Goal: Task Accomplishment & Management: Use online tool/utility

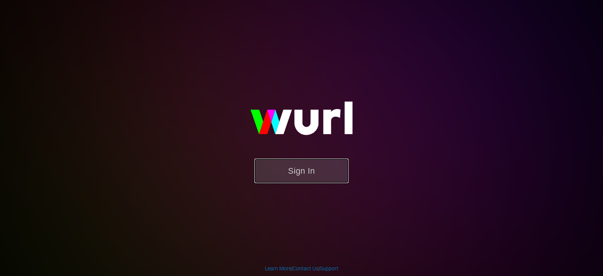
click at [321, 171] on button "Sign In" at bounding box center [301, 170] width 94 height 25
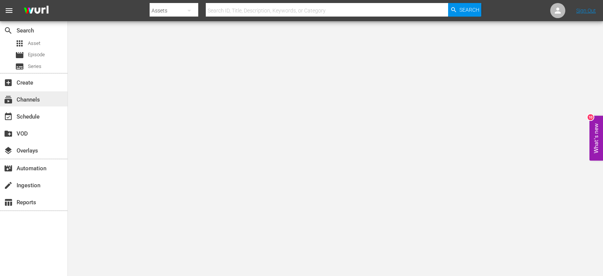
click at [32, 99] on div "subscriptions Channels" at bounding box center [21, 98] width 42 height 7
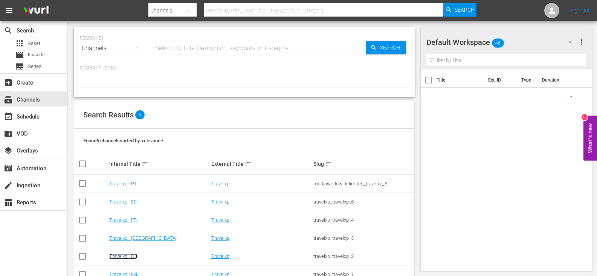
click at [136, 254] on link "Travelxp - DE" at bounding box center [123, 256] width 28 height 6
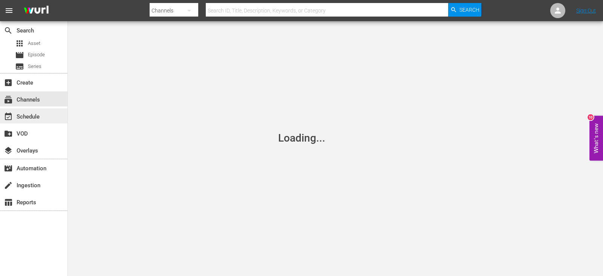
click at [43, 116] on div "event_available Schedule" at bounding box center [33, 115] width 67 height 15
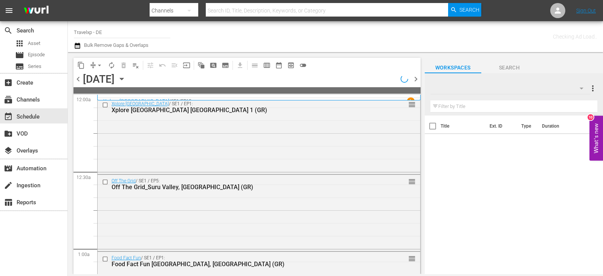
click at [417, 78] on span "chevron_right" at bounding box center [415, 78] width 9 height 9
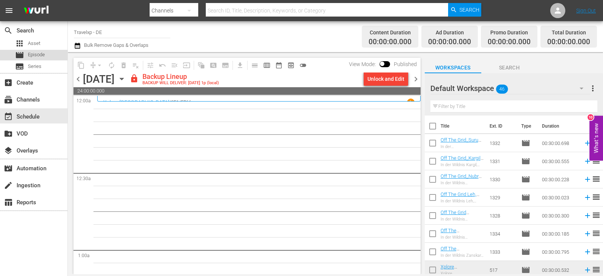
click at [31, 52] on span "Episode" at bounding box center [36, 55] width 17 height 8
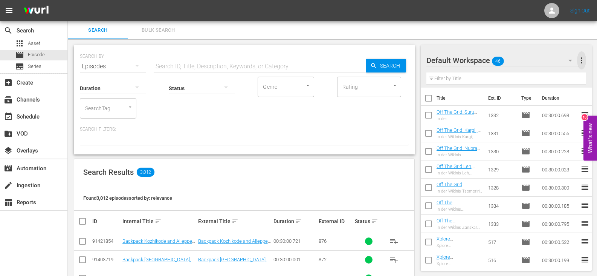
click at [582, 61] on span "more_vert" at bounding box center [581, 60] width 9 height 9
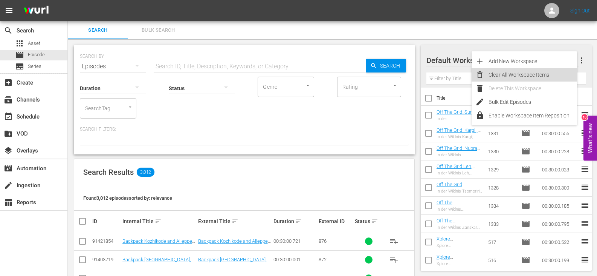
click at [517, 74] on div "Clear All Workspace Items" at bounding box center [533, 75] width 89 height 14
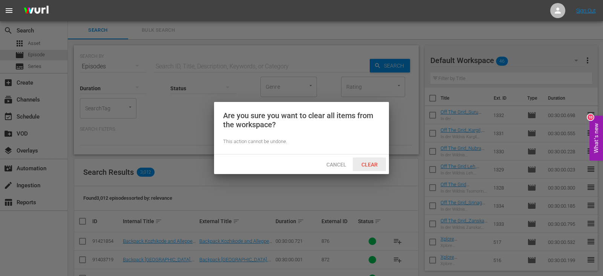
click at [368, 162] on span "Clear" at bounding box center [369, 164] width 28 height 6
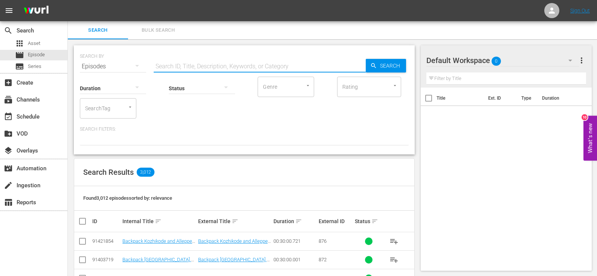
click at [202, 69] on input "text" at bounding box center [260, 66] width 212 height 18
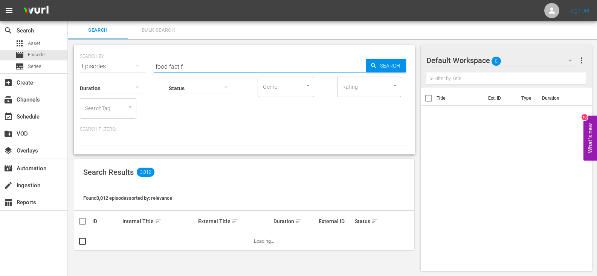
type input "food fact fun GR"
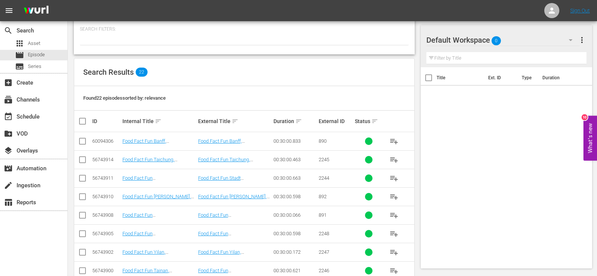
scroll to position [113, 0]
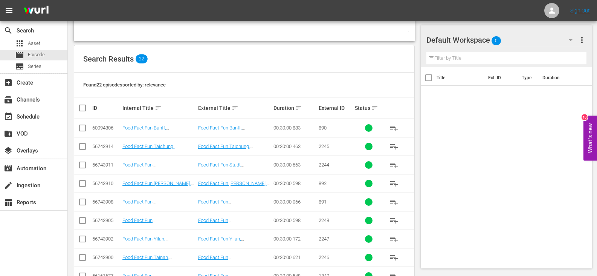
click at [84, 127] on input "checkbox" at bounding box center [82, 129] width 9 height 9
checkbox input "true"
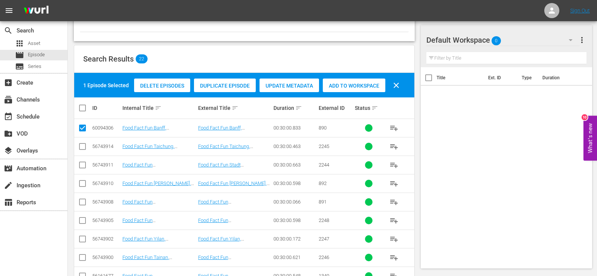
click at [83, 147] on input "checkbox" at bounding box center [82, 147] width 9 height 9
checkbox input "true"
click at [83, 162] on input "checkbox" at bounding box center [82, 166] width 9 height 9
checkbox input "true"
click at [83, 182] on input "checkbox" at bounding box center [82, 184] width 9 height 9
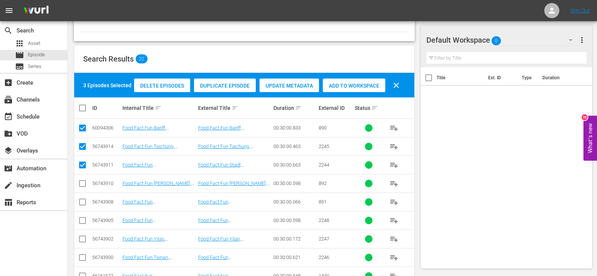
checkbox input "true"
click at [84, 199] on input "checkbox" at bounding box center [82, 203] width 9 height 9
checkbox input "true"
click at [83, 219] on input "checkbox" at bounding box center [82, 221] width 9 height 9
checkbox input "true"
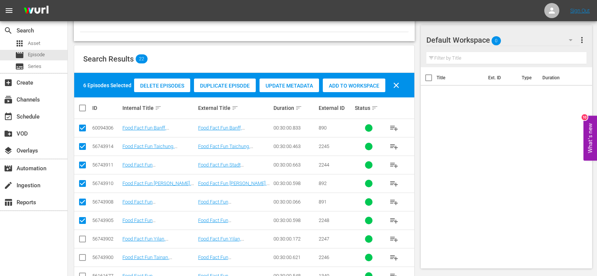
click at [86, 238] on input "checkbox" at bounding box center [82, 240] width 9 height 9
checkbox input "true"
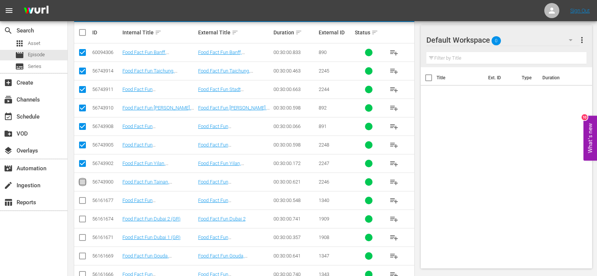
click at [81, 182] on input "checkbox" at bounding box center [82, 183] width 9 height 9
checkbox input "true"
click at [80, 201] on input "checkbox" at bounding box center [82, 201] width 9 height 9
checkbox input "true"
click at [82, 216] on input "checkbox" at bounding box center [82, 220] width 9 height 9
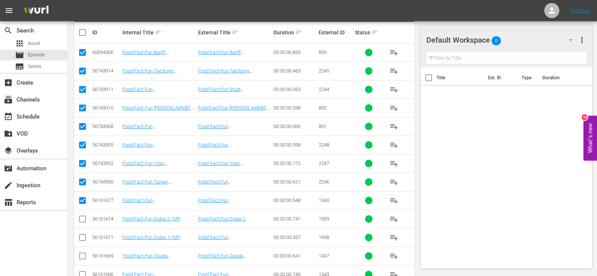
checkbox input "true"
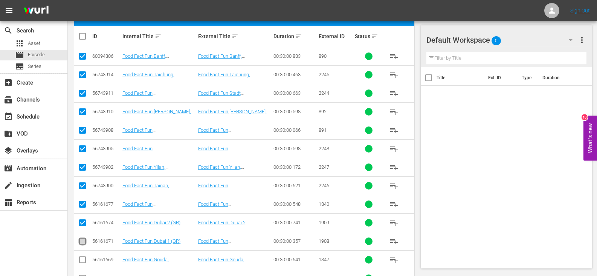
click at [81, 242] on input "checkbox" at bounding box center [82, 242] width 9 height 9
checkbox input "true"
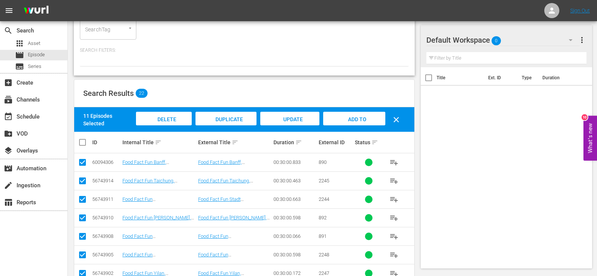
scroll to position [75, 0]
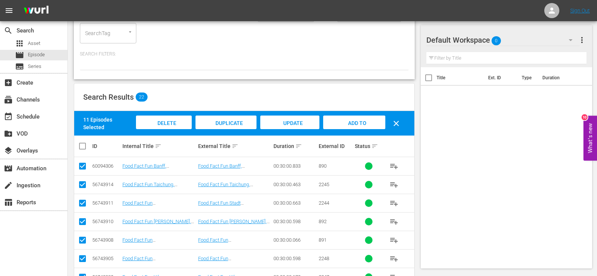
click at [85, 145] on input "checkbox" at bounding box center [85, 145] width 15 height 9
checkbox input "true"
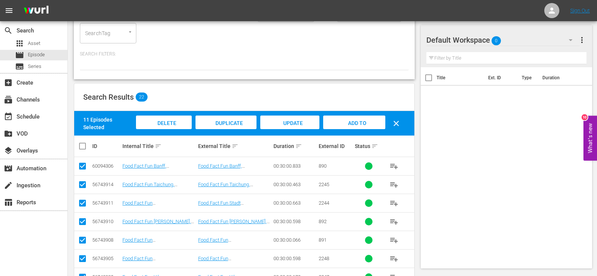
checkbox input "true"
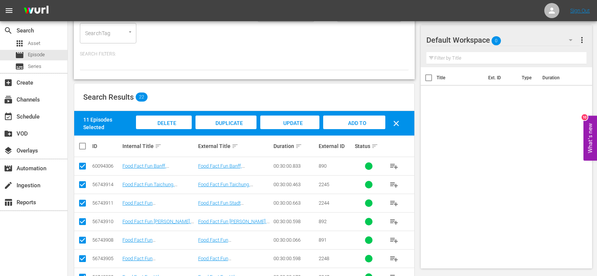
checkbox input "true"
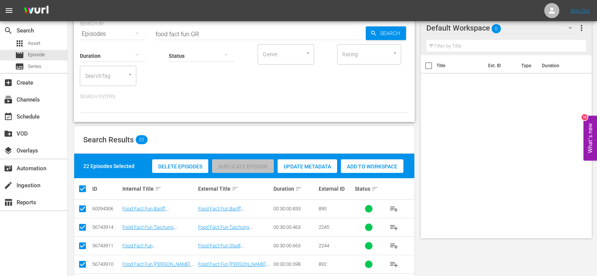
scroll to position [0, 0]
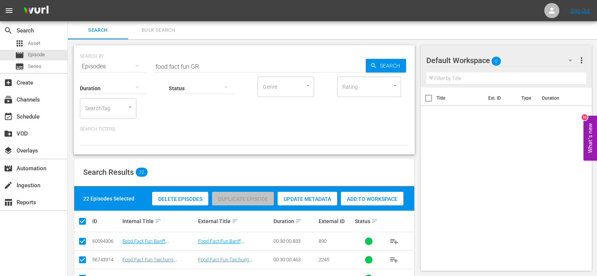
click at [369, 193] on div "Add to Workspace" at bounding box center [372, 198] width 63 height 14
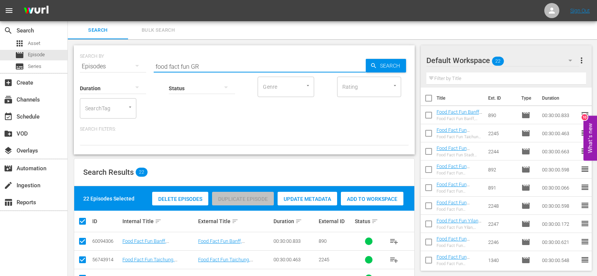
drag, startPoint x: 190, startPoint y: 66, endPoint x: 145, endPoint y: 69, distance: 44.9
click at [145, 69] on div "SEARCH BY Search By Episodes Search ID, Title, Description, Keywords, or Catego…" at bounding box center [244, 61] width 329 height 27
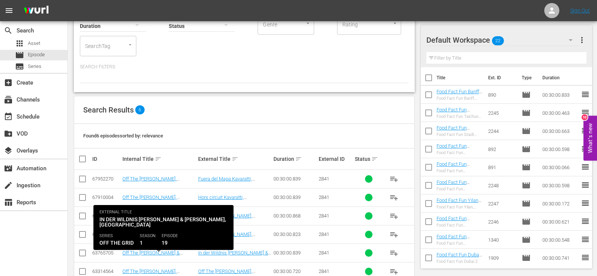
scroll to position [81, 0]
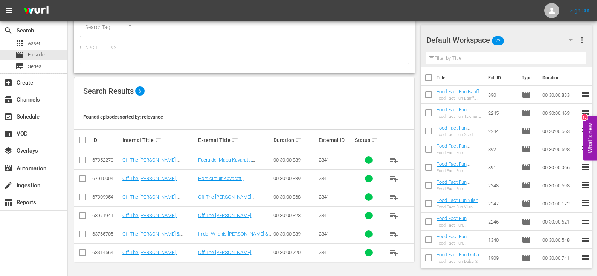
type input "kava GR"
click at [81, 232] on input "checkbox" at bounding box center [82, 235] width 9 height 9
checkbox input "true"
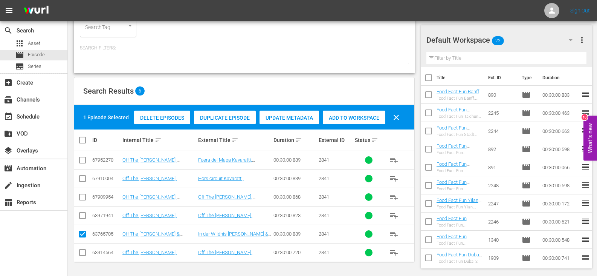
click at [370, 118] on span "Add to Workspace" at bounding box center [354, 118] width 63 height 6
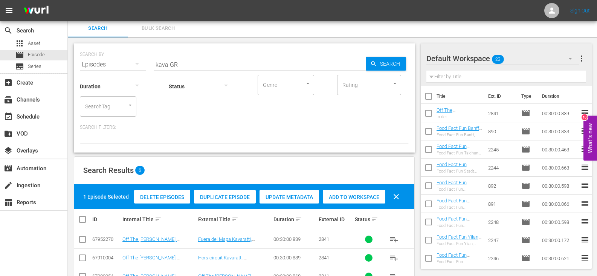
scroll to position [0, 0]
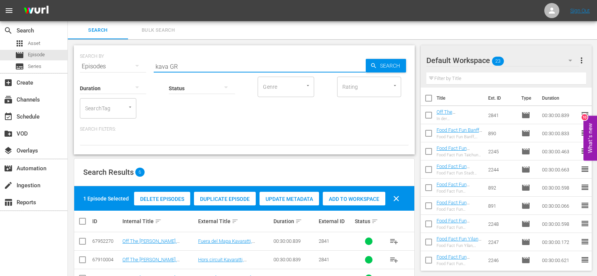
drag, startPoint x: 168, startPoint y: 67, endPoint x: 161, endPoint y: 69, distance: 6.7
click at [161, 69] on input "kava GR" at bounding box center [260, 66] width 212 height 18
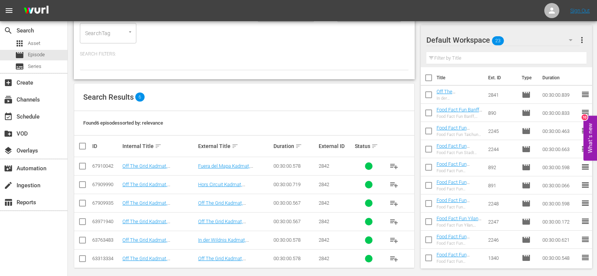
scroll to position [75, 0]
type input "kadmat GR"
click at [83, 240] on input "checkbox" at bounding box center [82, 240] width 9 height 9
checkbox input "true"
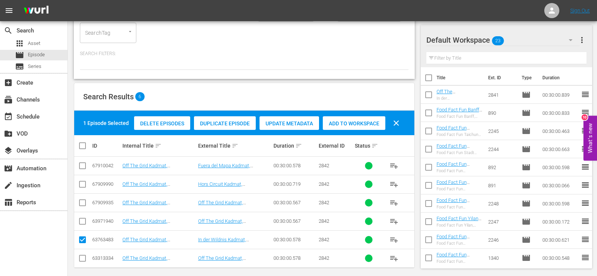
click at [373, 117] on div "Add to Workspace" at bounding box center [354, 123] width 63 height 14
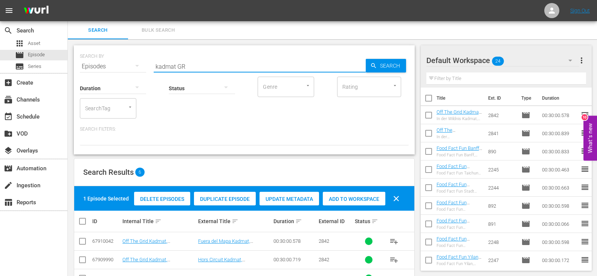
drag, startPoint x: 175, startPoint y: 67, endPoint x: 136, endPoint y: 73, distance: 40.0
click at [136, 73] on div "SEARCH BY Search By Episodes Search ID, Title, Description, Keywords, or Catego…" at bounding box center [244, 99] width 341 height 109
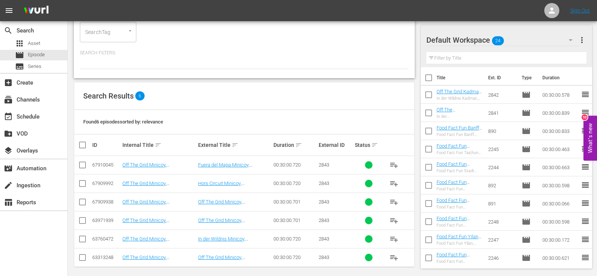
scroll to position [81, 0]
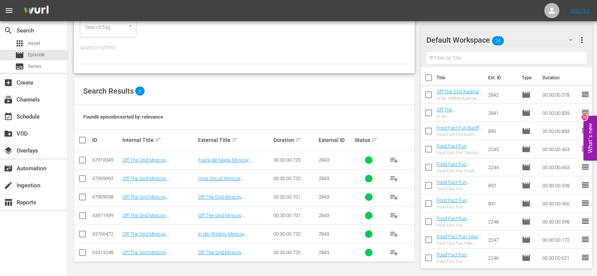
type input "mini GR"
click at [82, 234] on input "checkbox" at bounding box center [82, 235] width 9 height 9
checkbox input "true"
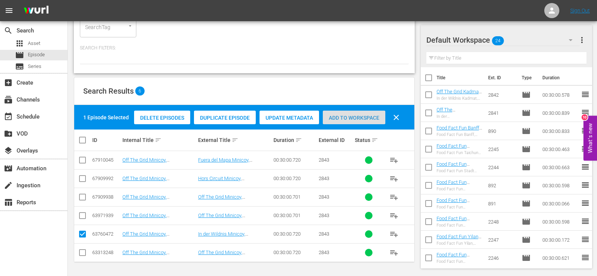
click at [348, 116] on span "Add to Workspace" at bounding box center [354, 118] width 63 height 6
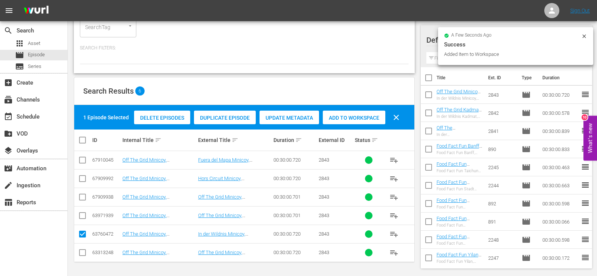
scroll to position [0, 0]
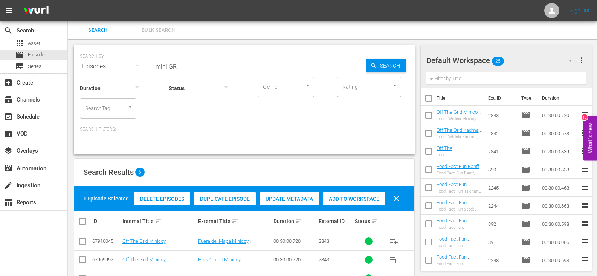
drag, startPoint x: 168, startPoint y: 67, endPoint x: 143, endPoint y: 68, distance: 24.9
click at [143, 68] on div "SEARCH BY Search By Episodes Search ID, Title, Description, Keywords, or Catego…" at bounding box center [244, 61] width 329 height 27
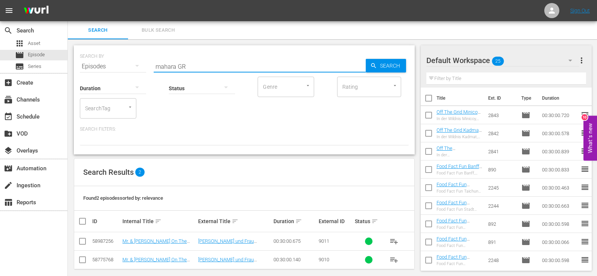
scroll to position [7, 0]
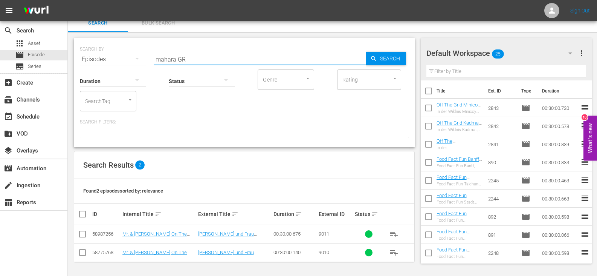
type input "mahara GR"
click at [84, 212] on input "checkbox" at bounding box center [85, 213] width 15 height 9
checkbox input "true"
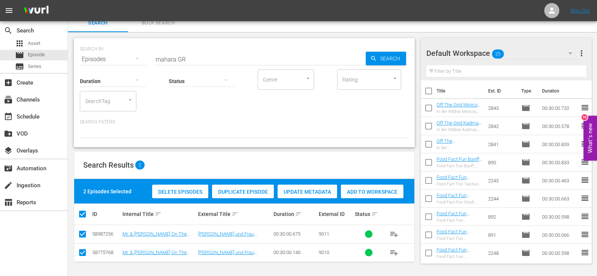
click at [376, 190] on span "Add to Workspace" at bounding box center [372, 191] width 63 height 6
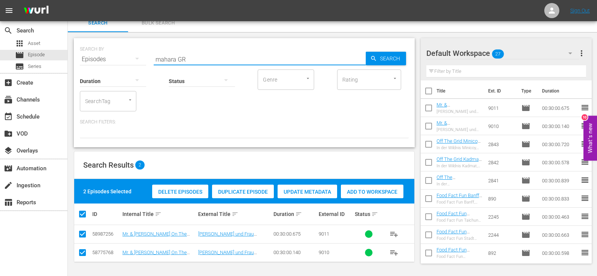
drag, startPoint x: 176, startPoint y: 60, endPoint x: 135, endPoint y: 66, distance: 41.1
click at [135, 66] on div "SEARCH BY Search By Episodes Search ID, Title, Description, Keywords, or Catego…" at bounding box center [244, 92] width 341 height 109
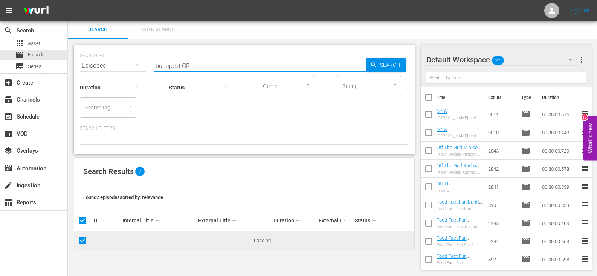
scroll to position [1, 0]
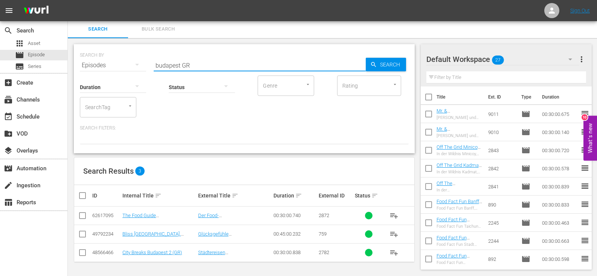
type input "budapest GR"
click at [86, 251] on input "checkbox" at bounding box center [82, 253] width 9 height 9
checkbox input "true"
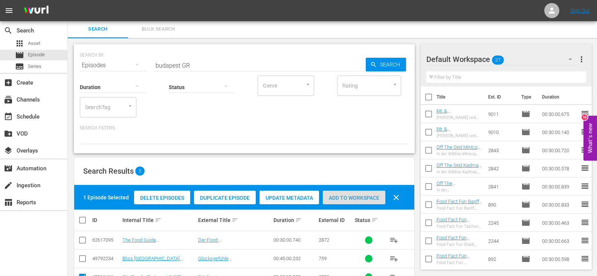
click at [338, 194] on div "Add to Workspace" at bounding box center [354, 197] width 63 height 14
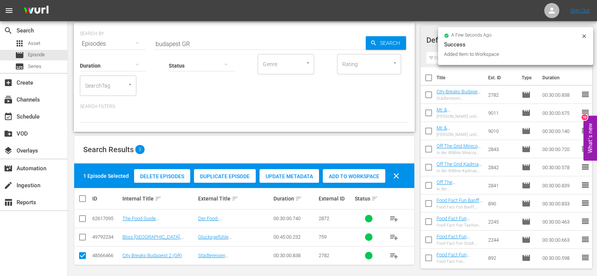
scroll to position [26, 0]
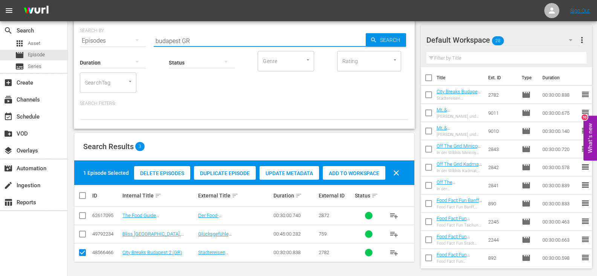
drag, startPoint x: 180, startPoint y: 41, endPoint x: 146, endPoint y: 40, distance: 33.9
click at [146, 40] on div "SEARCH BY Search By Episodes Search ID, Title, Description, Keywords, or Catego…" at bounding box center [244, 36] width 329 height 27
click at [239, 91] on div "Duration Status Genre Genre Rating Rating SearchTag SearchTag" at bounding box center [244, 71] width 329 height 43
drag, startPoint x: 180, startPoint y: 41, endPoint x: 140, endPoint y: 46, distance: 39.9
click at [140, 46] on div "SEARCH BY Search By Episodes Search ID, Title, Description, Keywords, or Catego…" at bounding box center [244, 74] width 341 height 109
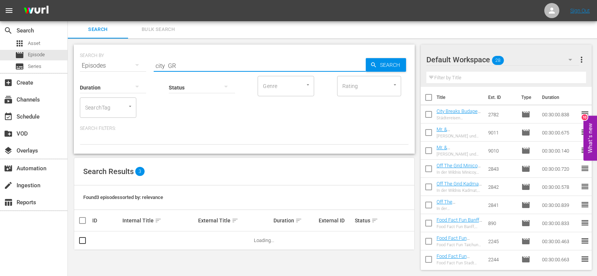
scroll to position [0, 0]
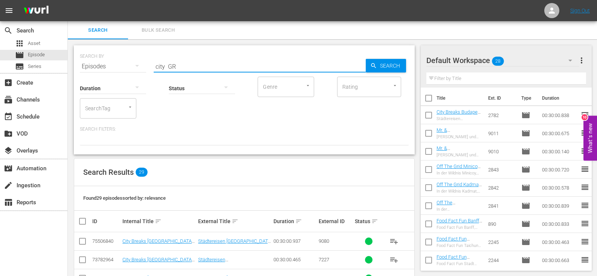
type input "city GR"
click at [83, 240] on input "checkbox" at bounding box center [82, 242] width 9 height 9
checkbox input "true"
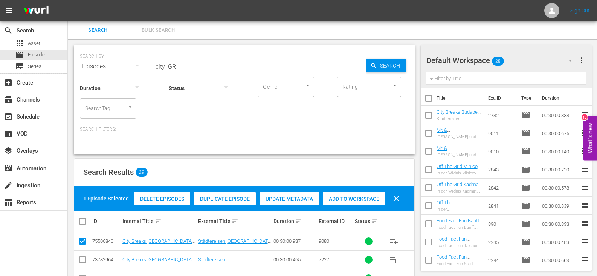
click at [347, 198] on span "Add to Workspace" at bounding box center [354, 199] width 63 height 6
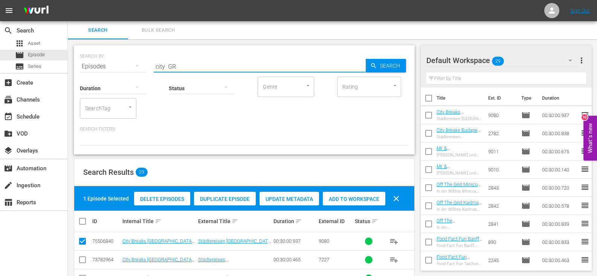
drag, startPoint x: 165, startPoint y: 64, endPoint x: 142, endPoint y: 67, distance: 22.4
click at [142, 67] on div "SEARCH BY Search By Episodes Search ID, Title, Description, Keywords, or Catego…" at bounding box center [244, 61] width 329 height 27
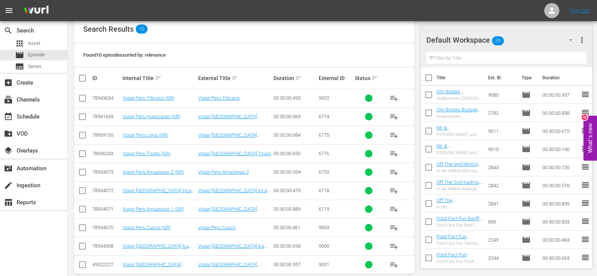
scroll to position [155, 0]
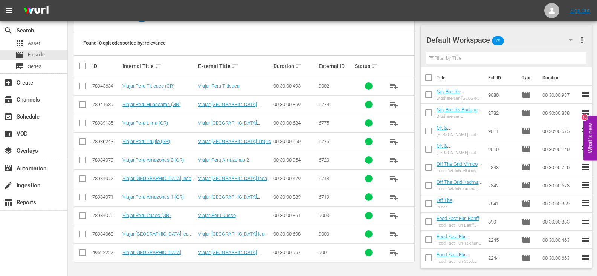
type input "peru GR"
click at [86, 66] on input "checkbox" at bounding box center [85, 65] width 15 height 9
checkbox input "true"
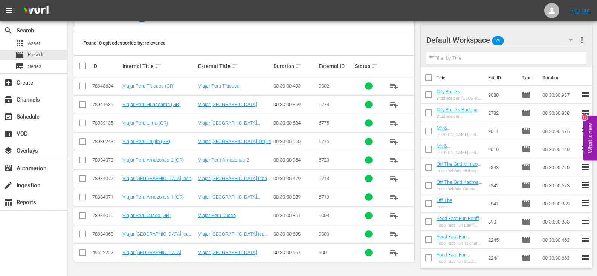
checkbox input "true"
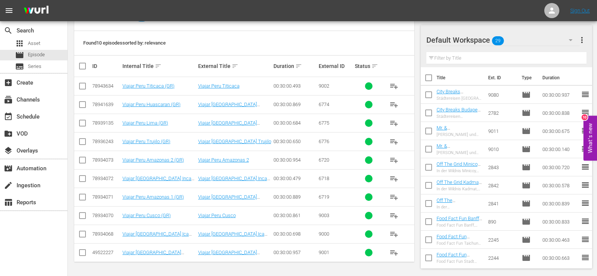
checkbox input "true"
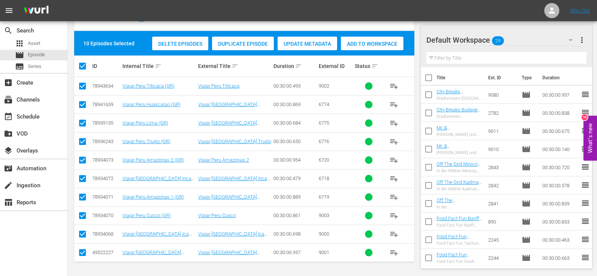
click at [361, 43] on span "Add to Workspace" at bounding box center [372, 44] width 63 height 6
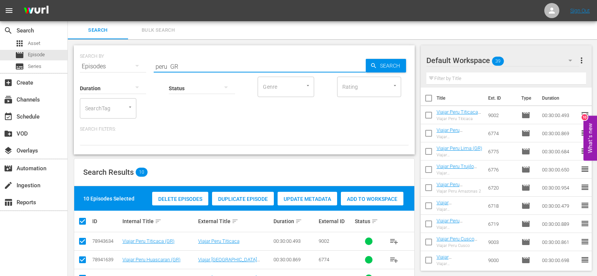
drag, startPoint x: 168, startPoint y: 65, endPoint x: 127, endPoint y: 72, distance: 41.2
click at [127, 72] on div "SEARCH BY Search By Episodes Search ID, Title, Description, Keywords, or Catego…" at bounding box center [244, 99] width 341 height 109
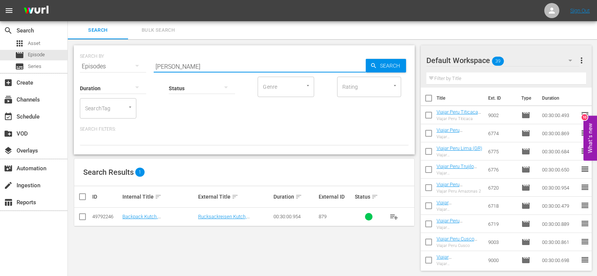
type input "[PERSON_NAME]"
click at [83, 215] on input "checkbox" at bounding box center [82, 217] width 9 height 9
checkbox input "true"
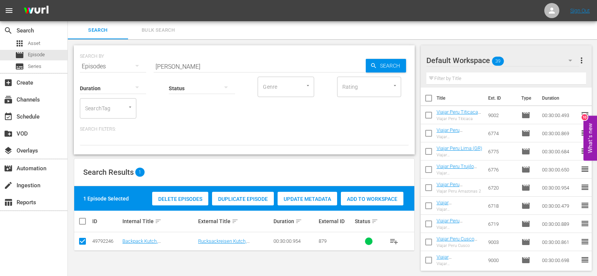
click at [361, 191] on div "Add to Workspace" at bounding box center [372, 198] width 63 height 14
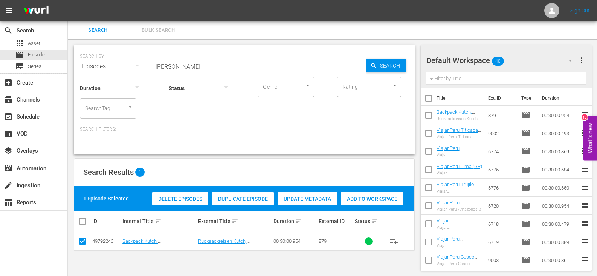
drag, startPoint x: 170, startPoint y: 67, endPoint x: 133, endPoint y: 72, distance: 37.3
click at [133, 72] on div "SEARCH BY Search By Episodes Search ID, Title, Description, Keywords, or Catego…" at bounding box center [244, 99] width 341 height 109
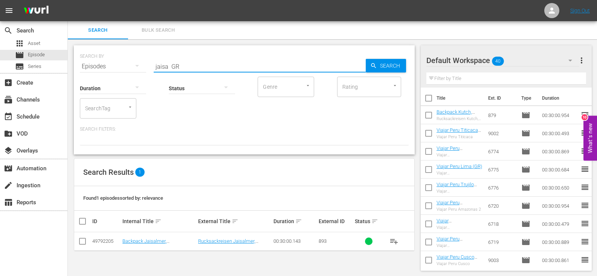
type input "jaisa GR"
click at [83, 240] on input "checkbox" at bounding box center [82, 242] width 9 height 9
checkbox input "true"
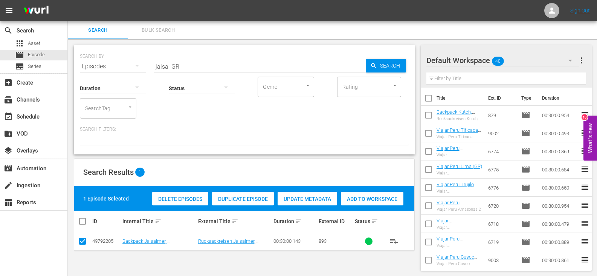
click at [371, 194] on div "Add to Workspace" at bounding box center [372, 198] width 63 height 14
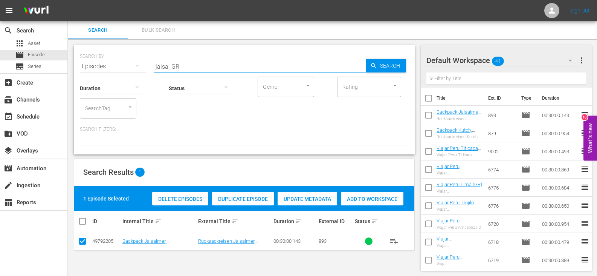
drag, startPoint x: 168, startPoint y: 65, endPoint x: 145, endPoint y: 67, distance: 23.8
click at [145, 67] on div "SEARCH BY Search By Episodes Search ID, Title, Description, Keywords, or Catego…" at bounding box center [244, 61] width 329 height 27
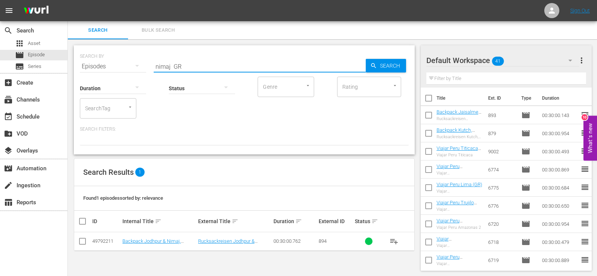
type input "nimaj GR"
click at [84, 239] on input "checkbox" at bounding box center [82, 242] width 9 height 9
checkbox input "true"
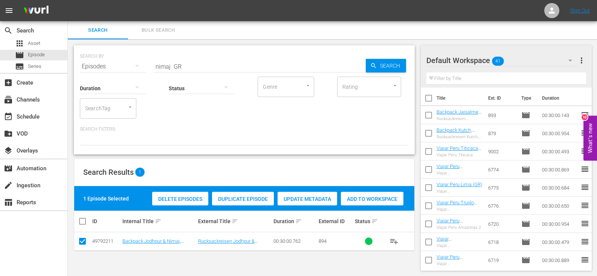
click at [352, 197] on span "Add to Workspace" at bounding box center [372, 199] width 63 height 6
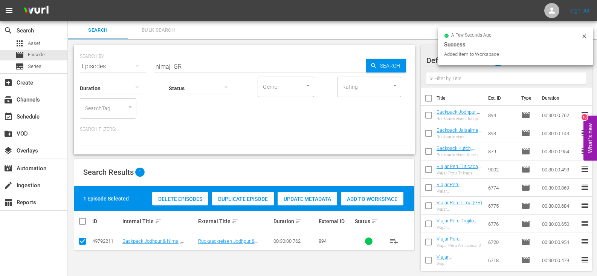
click at [399, 29] on div "Search Bulk Search" at bounding box center [333, 30] width 530 height 18
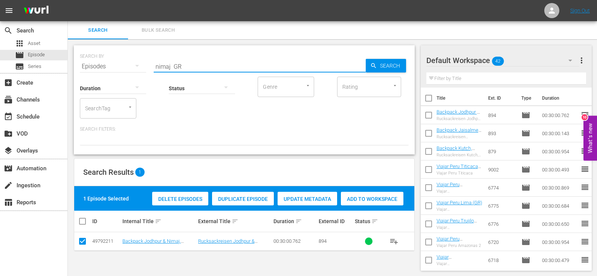
drag, startPoint x: 170, startPoint y: 66, endPoint x: 133, endPoint y: 70, distance: 37.5
click at [133, 70] on div "SEARCH BY Search By Episodes Search ID, Title, Description, Keywords, or Catego…" at bounding box center [244, 99] width 341 height 109
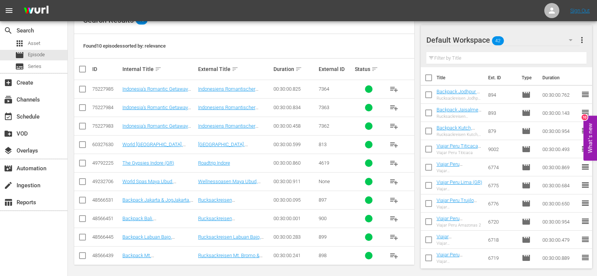
scroll to position [155, 0]
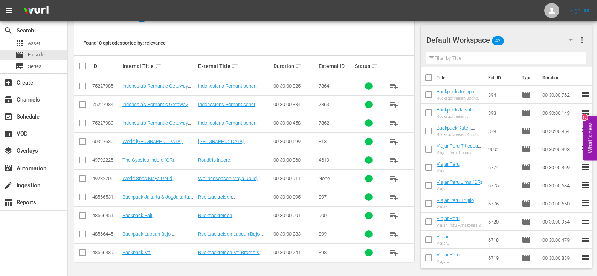
type input "indo GR"
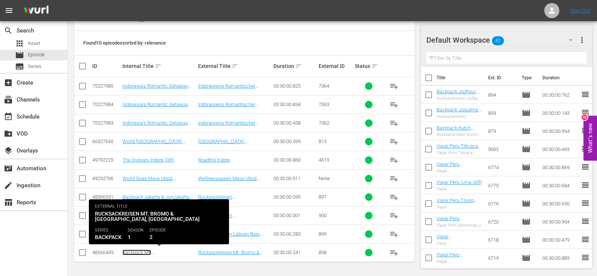
click at [158, 251] on link "Backpack Mt. [GEOGRAPHIC_DATA], [GEOGRAPHIC_DATA] (GR)" at bounding box center [151, 257] width 56 height 17
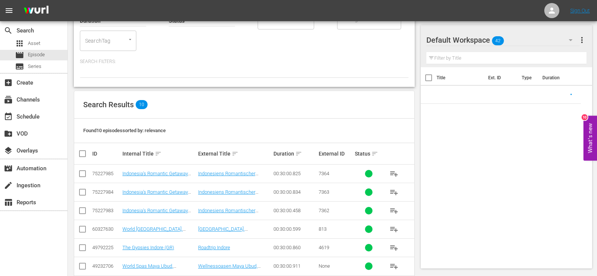
scroll to position [155, 0]
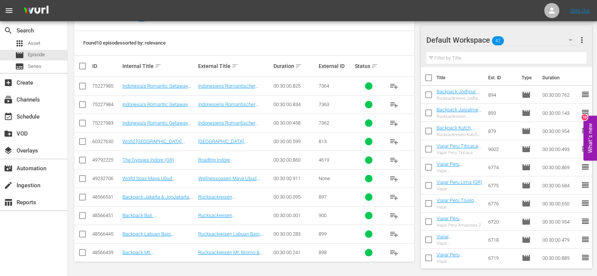
click at [84, 251] on input "checkbox" at bounding box center [82, 253] width 9 height 9
checkbox input "true"
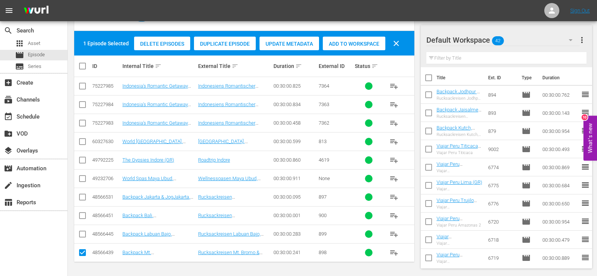
click at [84, 234] on input "checkbox" at bounding box center [82, 235] width 9 height 9
checkbox input "true"
click at [84, 213] on input "checkbox" at bounding box center [82, 216] width 9 height 9
checkbox input "true"
click at [82, 195] on input "checkbox" at bounding box center [82, 198] width 9 height 9
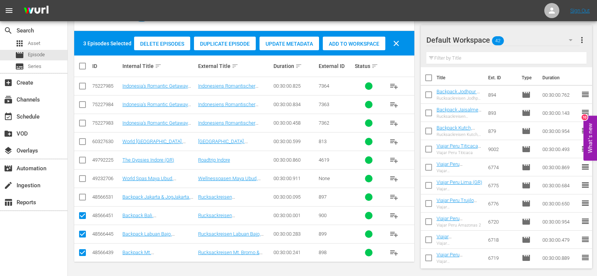
checkbox input "true"
click at [355, 46] on span "Add to Workspace" at bounding box center [354, 44] width 63 height 6
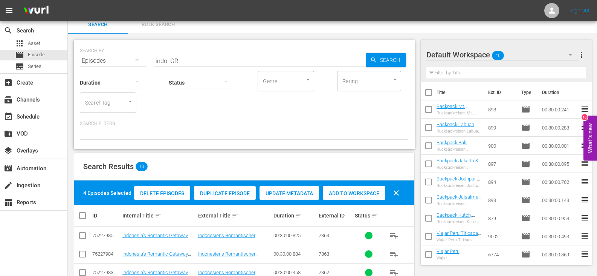
scroll to position [0, 0]
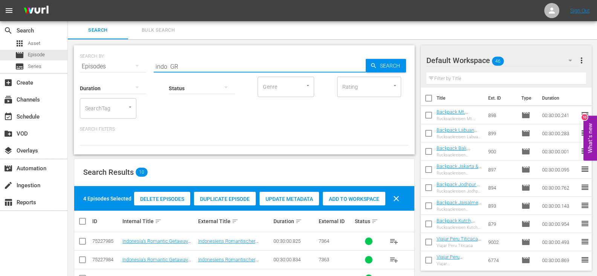
drag, startPoint x: 166, startPoint y: 68, endPoint x: 141, endPoint y: 70, distance: 25.4
click at [141, 70] on div "SEARCH BY Search By Episodes Search ID, Title, Description, Keywords, or Catego…" at bounding box center [244, 99] width 341 height 109
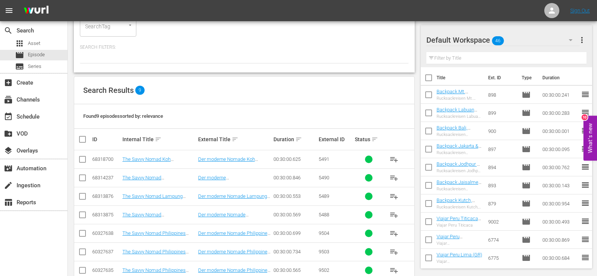
scroll to position [136, 0]
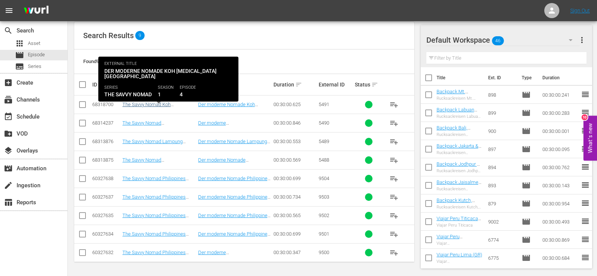
type input "savvy GR"
click at [164, 102] on link "The Savvy Nomad Koh [MEDICAL_DATA] [GEOGRAPHIC_DATA] (GR)" at bounding box center [151, 109] width 56 height 17
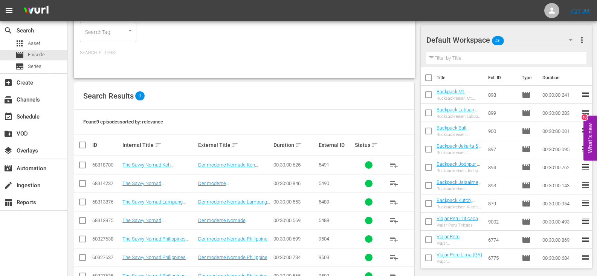
scroll to position [114, 0]
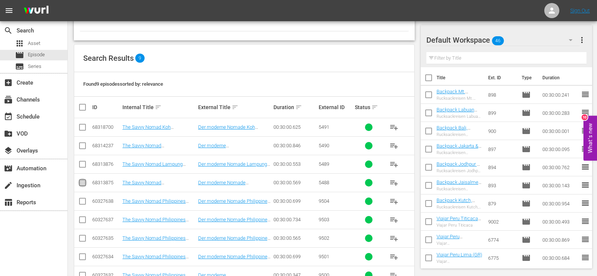
click at [80, 184] on input "checkbox" at bounding box center [82, 183] width 9 height 9
checkbox input "true"
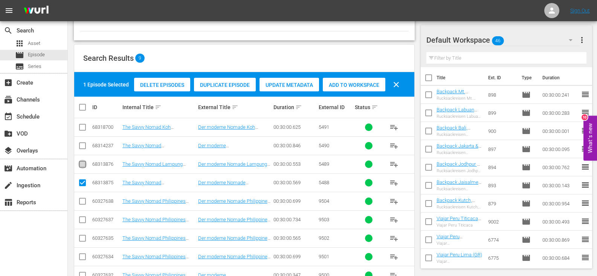
click at [83, 163] on input "checkbox" at bounding box center [82, 165] width 9 height 9
checkbox input "true"
click at [84, 147] on input "checkbox" at bounding box center [82, 146] width 9 height 9
checkbox input "true"
click at [82, 124] on input "checkbox" at bounding box center [82, 128] width 9 height 9
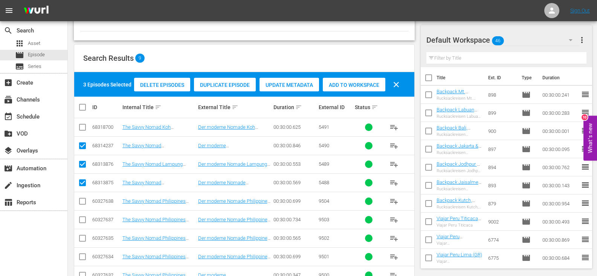
checkbox input "true"
click at [337, 81] on div "Add to Workspace" at bounding box center [354, 85] width 63 height 14
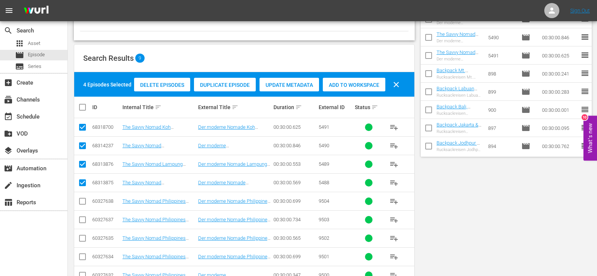
scroll to position [0, 0]
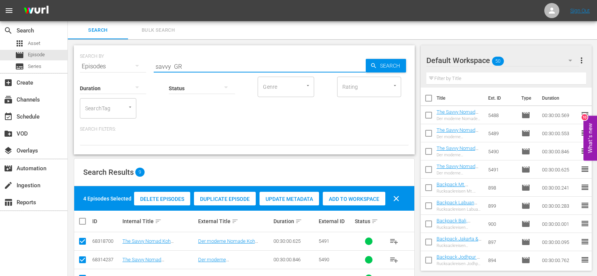
drag, startPoint x: 170, startPoint y: 67, endPoint x: 133, endPoint y: 71, distance: 36.8
click at [133, 71] on div "SEARCH BY Search By Episodes Search ID, Title, Description, Keywords, or Catego…" at bounding box center [244, 99] width 341 height 109
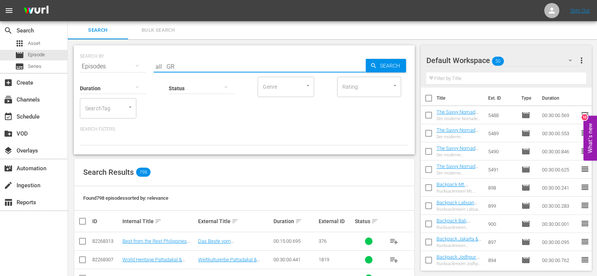
drag, startPoint x: 165, startPoint y: 67, endPoint x: 145, endPoint y: 70, distance: 20.2
click at [145, 70] on div "SEARCH BY Search By Episodes Search ID, Title, Description, Keywords, or Catego…" at bounding box center [244, 99] width 341 height 109
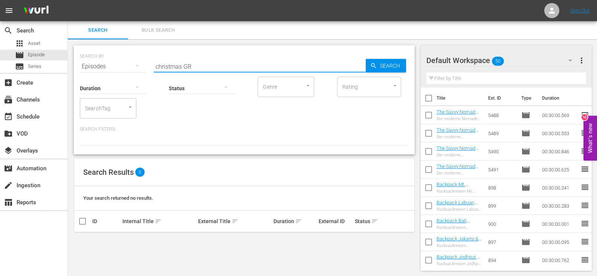
drag, startPoint x: 182, startPoint y: 66, endPoint x: 131, endPoint y: 66, distance: 51.3
click at [131, 66] on div "SEARCH BY Search By Episodes Search ID, Title, Description, Keywords, or Catego…" at bounding box center [244, 61] width 329 height 27
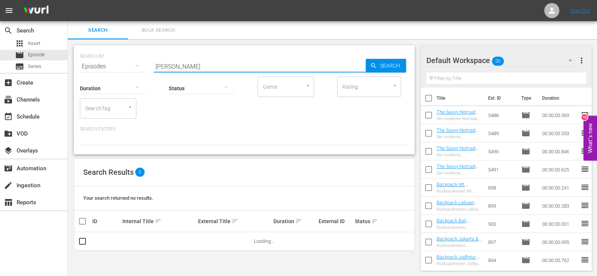
type input "[PERSON_NAME]"
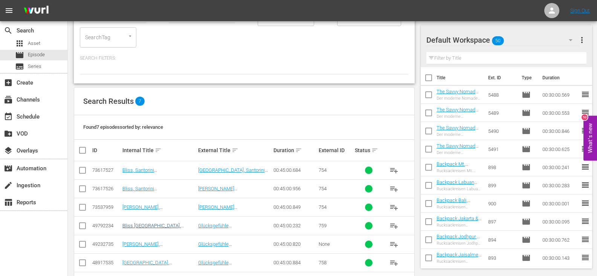
scroll to position [75, 0]
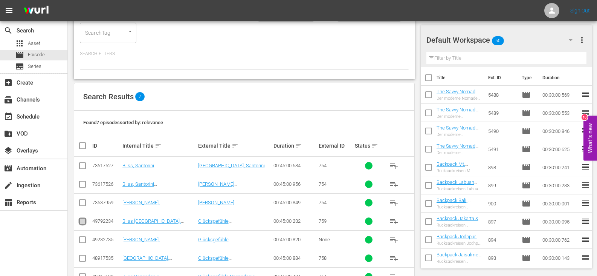
click at [84, 224] on input "checkbox" at bounding box center [82, 222] width 9 height 9
checkbox input "true"
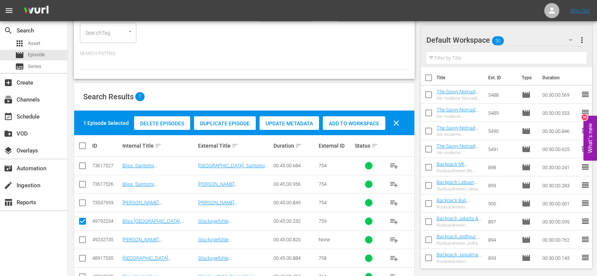
click at [344, 120] on span "Add to Workspace" at bounding box center [354, 123] width 63 height 6
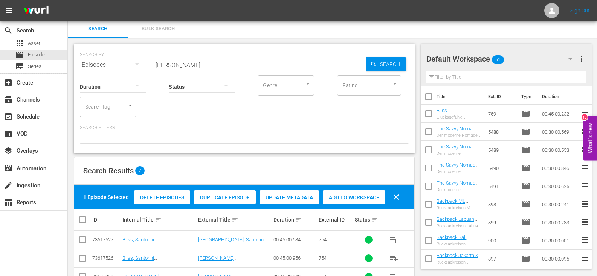
scroll to position [0, 0]
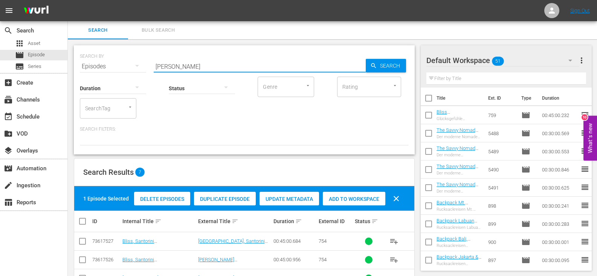
drag, startPoint x: 167, startPoint y: 67, endPoint x: 124, endPoint y: 74, distance: 43.5
click at [124, 74] on div "SEARCH BY Search By Episodes Search ID, Title, Description, Keywords, or Catego…" at bounding box center [244, 99] width 341 height 109
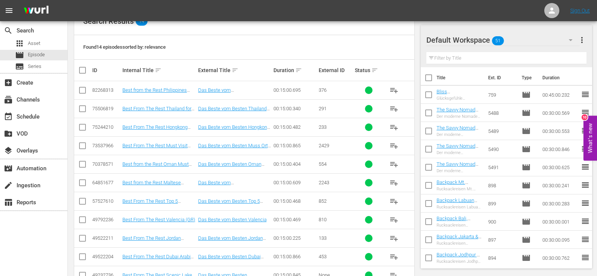
scroll to position [226, 0]
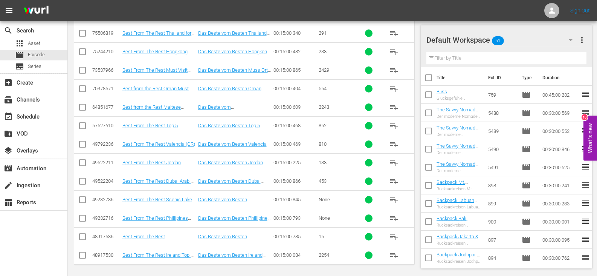
type input "best GR"
click at [86, 144] on input "checkbox" at bounding box center [82, 145] width 9 height 9
checkbox input "true"
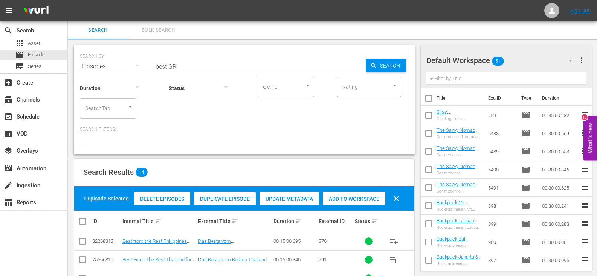
click at [360, 190] on div "Delete Episodes Duplicate Episode Update Metadata Add to Workspace clear" at bounding box center [268, 198] width 273 height 18
click at [356, 193] on div "Add to Workspace" at bounding box center [354, 198] width 63 height 14
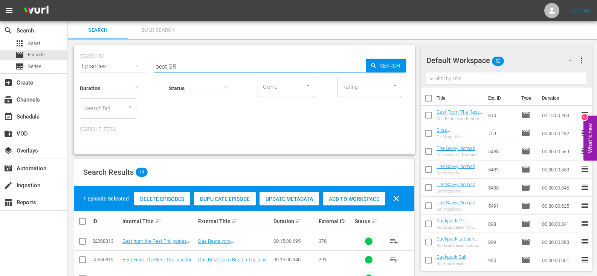
drag, startPoint x: 166, startPoint y: 66, endPoint x: 143, endPoint y: 67, distance: 23.0
click at [143, 67] on div "SEARCH BY Search By Episodes Search ID, Title, Description, Keywords, or Catego…" at bounding box center [244, 61] width 329 height 27
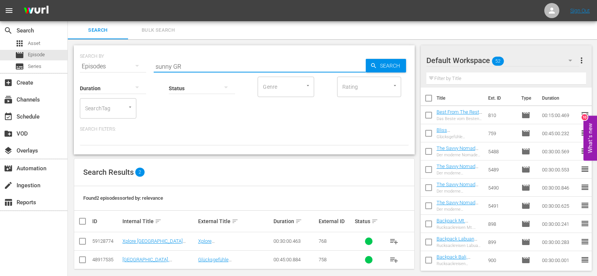
scroll to position [7, 0]
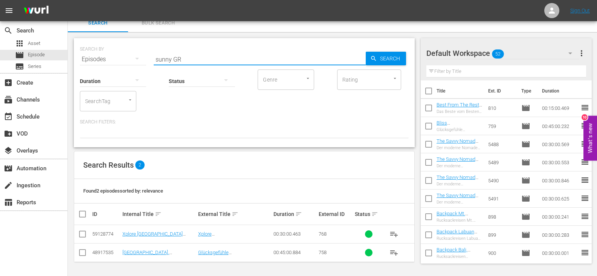
type input "sunny GR"
click at [81, 251] on input "checkbox" at bounding box center [82, 253] width 9 height 9
checkbox input "true"
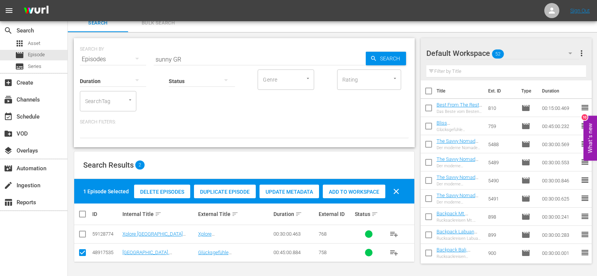
click at [351, 190] on span "Add to Workspace" at bounding box center [354, 191] width 63 height 6
drag, startPoint x: 173, startPoint y: 58, endPoint x: 147, endPoint y: 58, distance: 25.6
click at [147, 58] on div "SEARCH BY Search By Episodes Search ID, Title, Description, Keywords, or Catego…" at bounding box center [244, 54] width 329 height 27
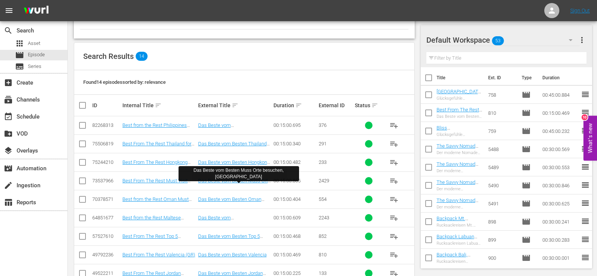
scroll to position [120, 0]
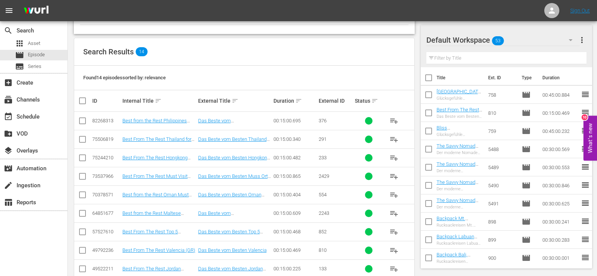
type input "best GR"
click at [83, 213] on input "checkbox" at bounding box center [82, 214] width 9 height 9
checkbox input "true"
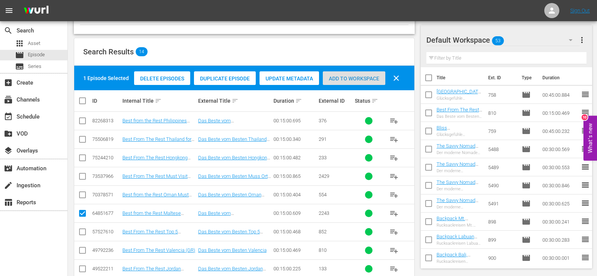
click at [346, 75] on span "Add to Workspace" at bounding box center [354, 78] width 63 height 6
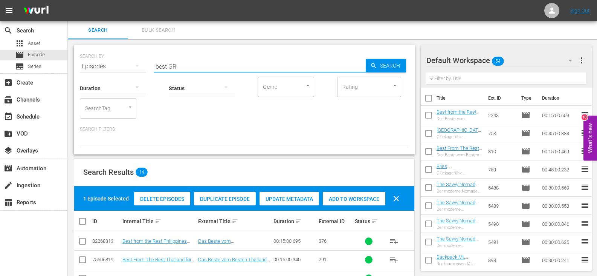
drag, startPoint x: 166, startPoint y: 66, endPoint x: 141, endPoint y: 70, distance: 25.5
click at [141, 70] on div "SEARCH BY Search By Episodes Search ID, Title, Description, Keywords, or Catego…" at bounding box center [244, 99] width 341 height 109
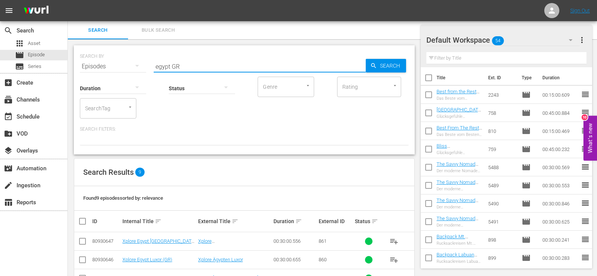
scroll to position [75, 0]
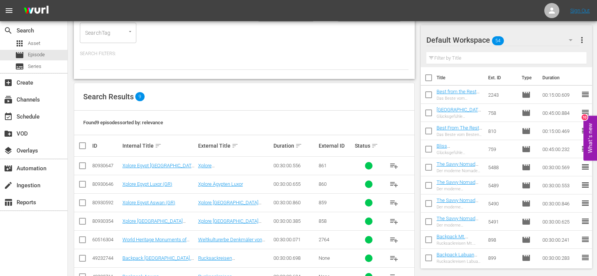
type input "egypt GR"
click at [83, 165] on input "checkbox" at bounding box center [82, 166] width 9 height 9
checkbox input "true"
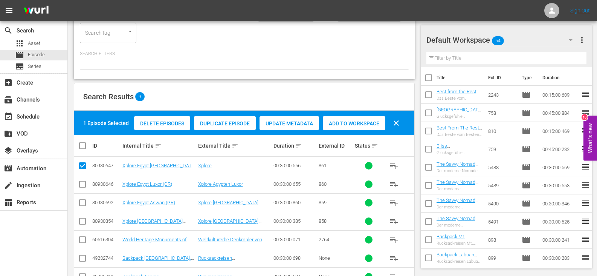
click at [83, 183] on input "checkbox" at bounding box center [82, 185] width 9 height 9
checkbox input "true"
click at [83, 201] on input "checkbox" at bounding box center [82, 203] width 9 height 9
checkbox input "true"
click at [83, 221] on input "checkbox" at bounding box center [82, 222] width 9 height 9
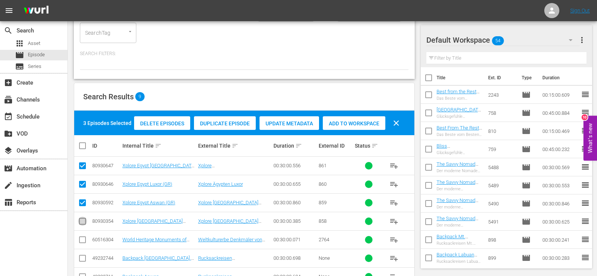
checkbox input "true"
click at [356, 126] on span "Add to Workspace" at bounding box center [354, 123] width 63 height 6
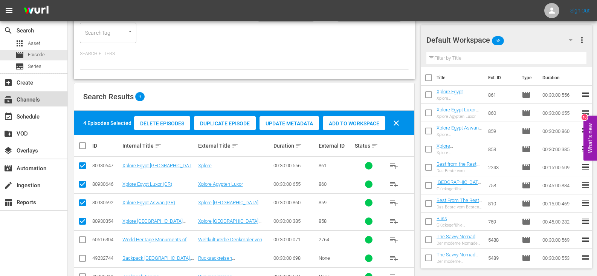
click at [26, 97] on div "subscriptions Channels" at bounding box center [21, 98] width 42 height 7
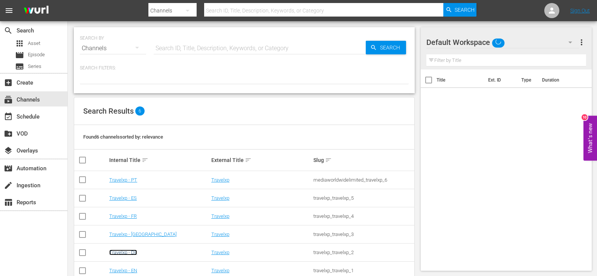
click at [121, 252] on link "Travelxp - DE" at bounding box center [123, 252] width 28 height 6
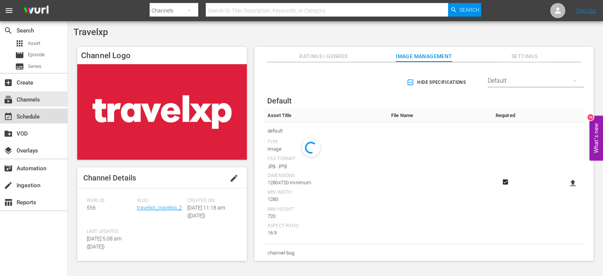
click at [37, 110] on div "event_available Schedule" at bounding box center [33, 115] width 67 height 15
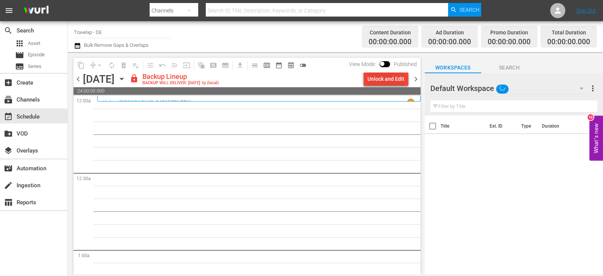
click at [391, 78] on div "Unlock and Edit" at bounding box center [386, 79] width 37 height 14
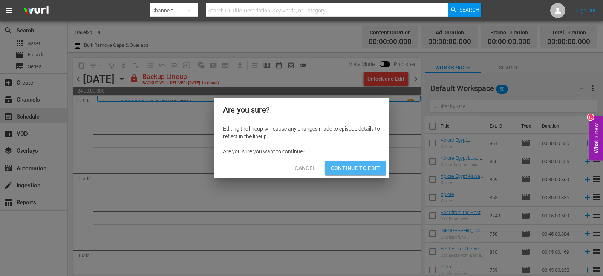
click at [364, 170] on span "Continue to Edit" at bounding box center [355, 167] width 49 height 9
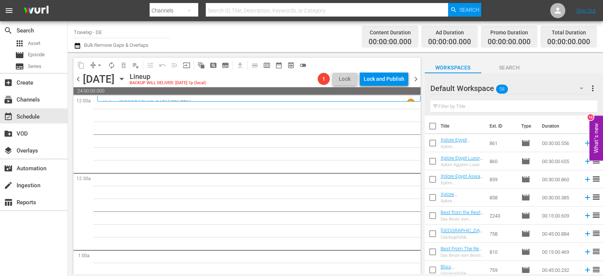
click at [456, 107] on input "text" at bounding box center [513, 106] width 167 height 12
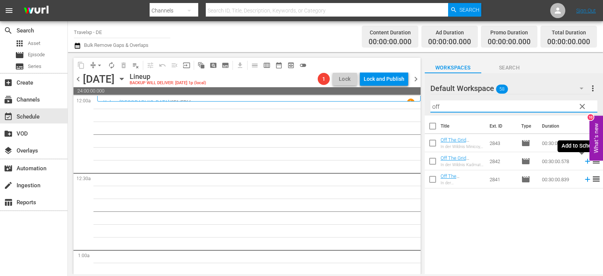
click at [584, 164] on icon at bounding box center [588, 161] width 8 height 8
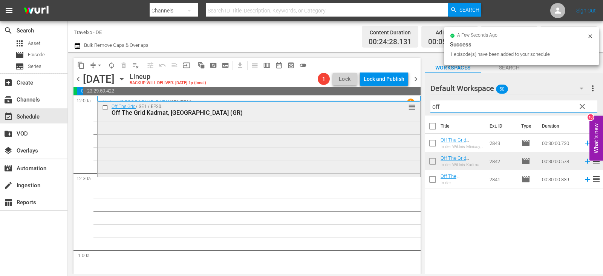
drag, startPoint x: 446, startPoint y: 109, endPoint x: 402, endPoint y: 109, distance: 43.3
click at [402, 109] on div "content_copy compress arrow_drop_down autorenew_outlined delete_forever_outline…" at bounding box center [335, 163] width 535 height 222
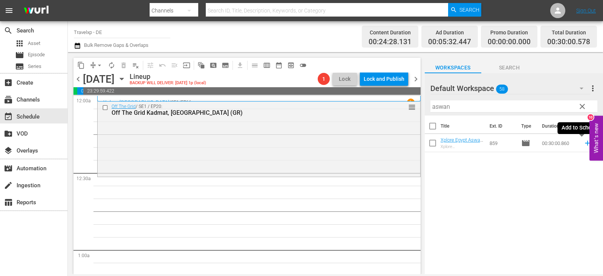
click at [585, 143] on icon at bounding box center [587, 143] width 5 height 5
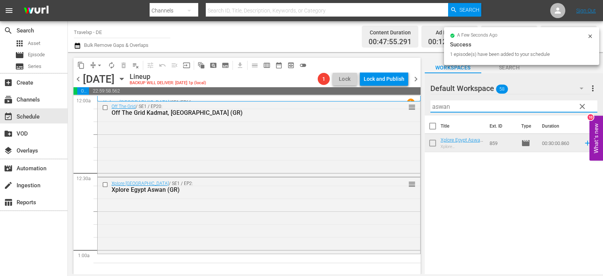
drag, startPoint x: 452, startPoint y: 106, endPoint x: 423, endPoint y: 110, distance: 29.8
click at [391, 114] on div "content_copy compress arrow_drop_down autorenew_outlined delete_forever_outline…" at bounding box center [335, 163] width 535 height 222
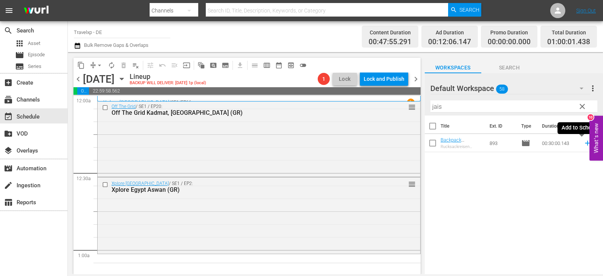
click at [584, 139] on icon at bounding box center [588, 143] width 8 height 8
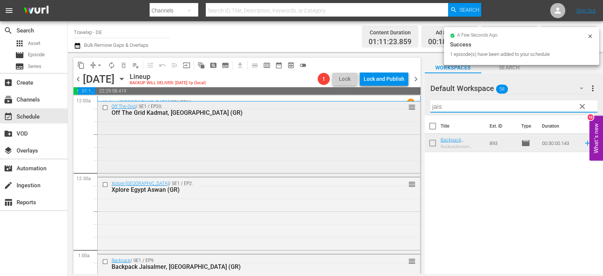
drag, startPoint x: 447, startPoint y: 108, endPoint x: 405, endPoint y: 109, distance: 42.6
click at [405, 109] on div "content_copy compress arrow_drop_down autorenew_outlined delete_forever_outline…" at bounding box center [335, 163] width 535 height 222
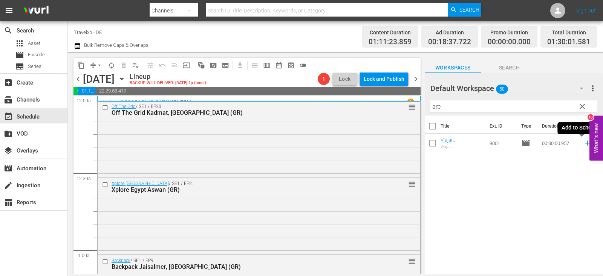
click at [585, 143] on icon at bounding box center [587, 143] width 5 height 5
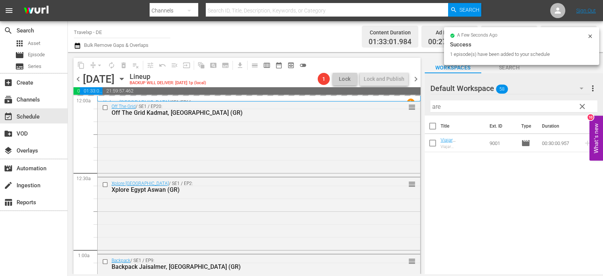
click at [414, 112] on div "content_copy compress arrow_drop_down autorenew_outlined delete_forever_outline…" at bounding box center [335, 163] width 535 height 222
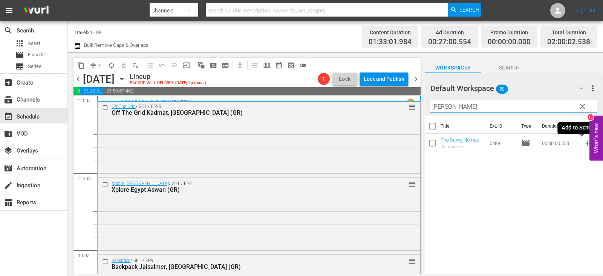
click at [584, 142] on icon at bounding box center [588, 143] width 8 height 8
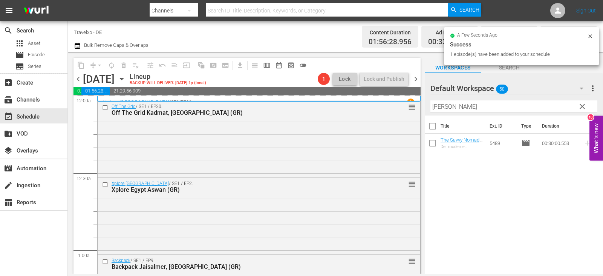
click at [393, 110] on div "content_copy compress arrow_drop_down autorenew_outlined delete_forever_outline…" at bounding box center [335, 163] width 535 height 222
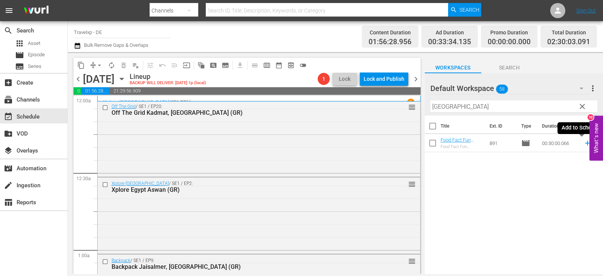
click at [585, 143] on icon at bounding box center [587, 143] width 5 height 5
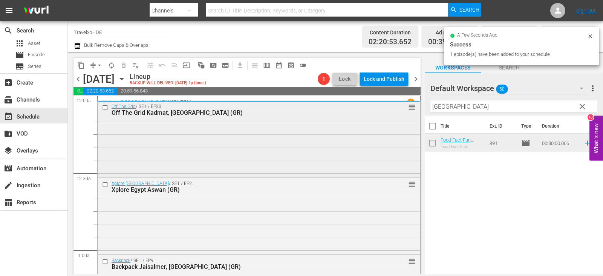
drag, startPoint x: 458, startPoint y: 110, endPoint x: 397, endPoint y: 109, distance: 61.1
click at [397, 109] on div "content_copy compress arrow_drop_down autorenew_outlined delete_forever_outline…" at bounding box center [335, 163] width 535 height 222
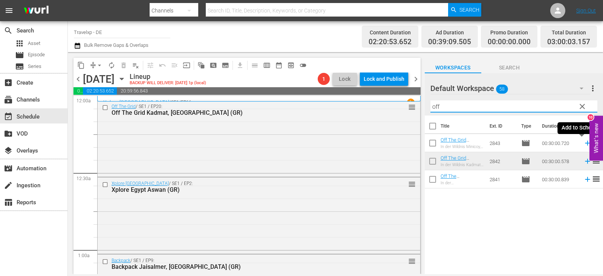
drag, startPoint x: 583, startPoint y: 142, endPoint x: 562, endPoint y: 145, distance: 20.9
click at [584, 142] on icon at bounding box center [588, 143] width 8 height 8
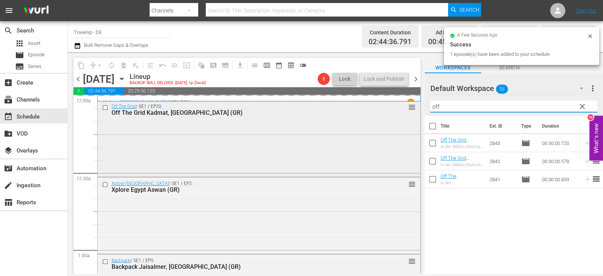
drag, startPoint x: 447, startPoint y: 108, endPoint x: 401, endPoint y: 105, distance: 46.8
click at [401, 105] on div "content_copy compress arrow_drop_down autorenew_outlined delete_forever_outline…" at bounding box center [335, 163] width 535 height 222
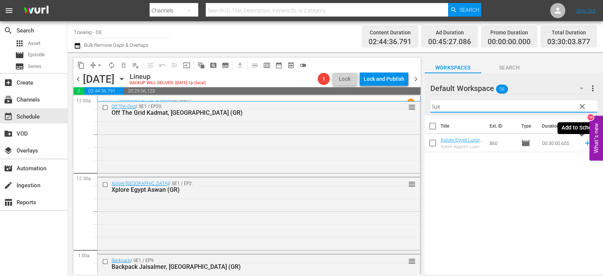
click at [584, 142] on icon at bounding box center [588, 143] width 8 height 8
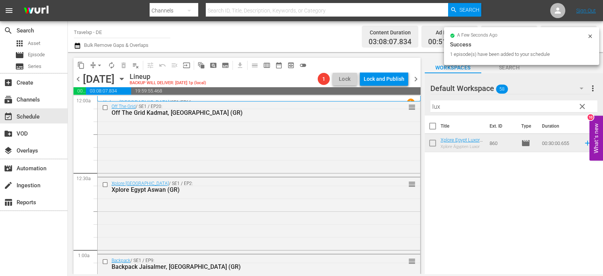
click at [407, 106] on div "content_copy compress arrow_drop_down autorenew_outlined delete_forever_outline…" at bounding box center [335, 163] width 535 height 222
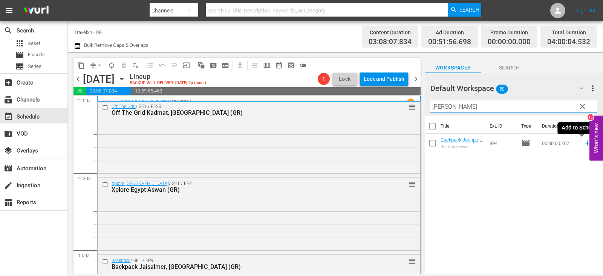
click at [584, 142] on icon at bounding box center [588, 143] width 8 height 8
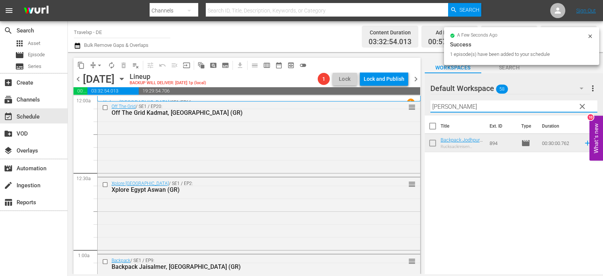
drag, startPoint x: 452, startPoint y: 106, endPoint x: 424, endPoint y: 109, distance: 27.8
click at [424, 109] on div "content_copy compress arrow_drop_down autorenew_outlined delete_forever_outline…" at bounding box center [335, 163] width 535 height 222
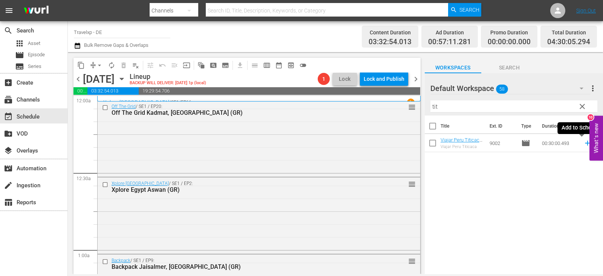
click at [584, 144] on icon at bounding box center [588, 143] width 8 height 8
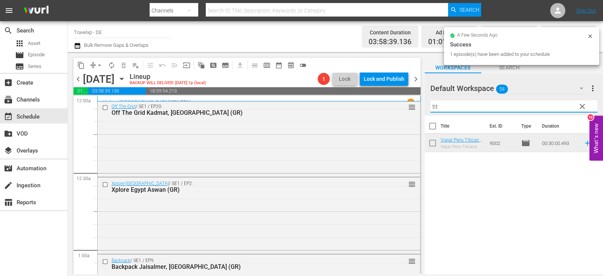
drag, startPoint x: 437, startPoint y: 108, endPoint x: 419, endPoint y: 108, distance: 17.7
click at [419, 108] on div "content_copy compress arrow_drop_down autorenew_outlined delete_forever_outline…" at bounding box center [335, 163] width 535 height 222
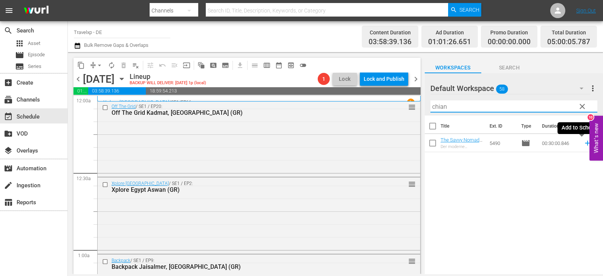
click at [585, 143] on icon at bounding box center [587, 143] width 5 height 5
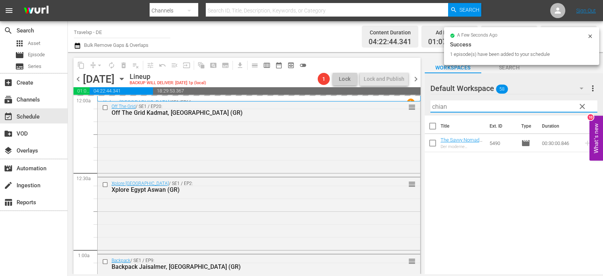
click at [409, 109] on div "content_copy compress arrow_drop_down autorenew_outlined delete_forever_outline…" at bounding box center [335, 163] width 535 height 222
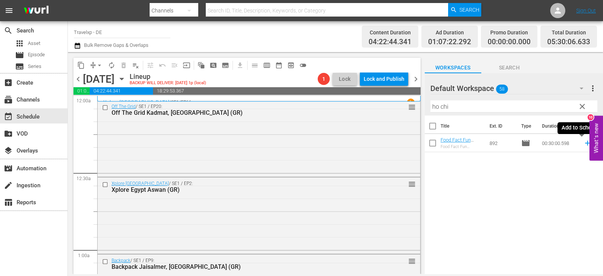
click at [584, 144] on icon at bounding box center [588, 143] width 8 height 8
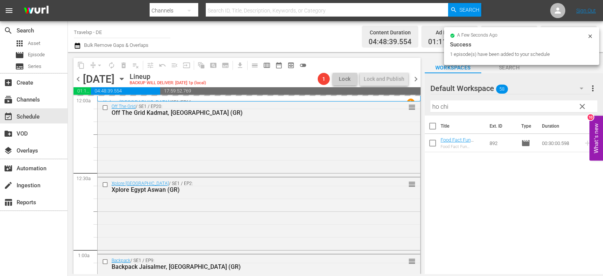
click at [409, 108] on div "content_copy compress arrow_drop_down autorenew_outlined delete_forever_outline…" at bounding box center [335, 163] width 535 height 222
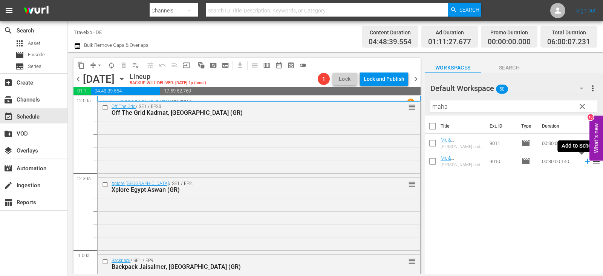
click at [585, 162] on icon at bounding box center [587, 161] width 5 height 5
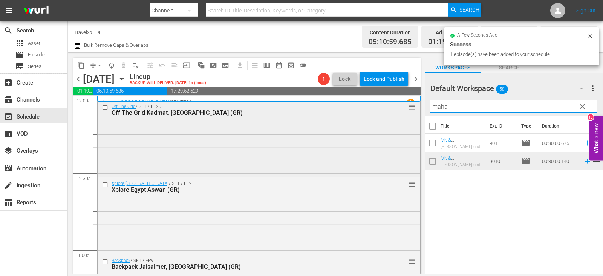
drag, startPoint x: 456, startPoint y: 107, endPoint x: 393, endPoint y: 109, distance: 63.0
click at [393, 109] on div "content_copy compress arrow_drop_down autorenew_outlined delete_forever_outline…" at bounding box center [335, 163] width 535 height 222
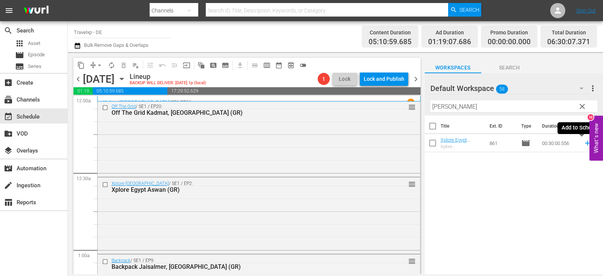
click at [584, 144] on icon at bounding box center [588, 143] width 8 height 8
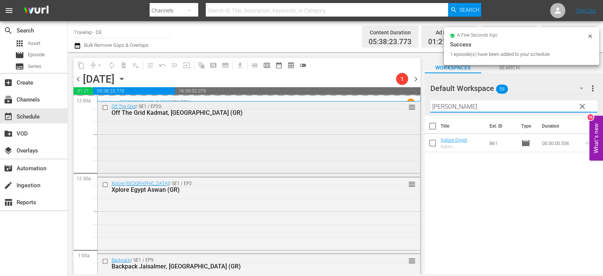
drag, startPoint x: 486, startPoint y: 107, endPoint x: 346, endPoint y: 109, distance: 140.2
click at [346, 109] on div "content_copy compress arrow_drop_down autorenew_outlined delete_forever_outline…" at bounding box center [335, 163] width 535 height 222
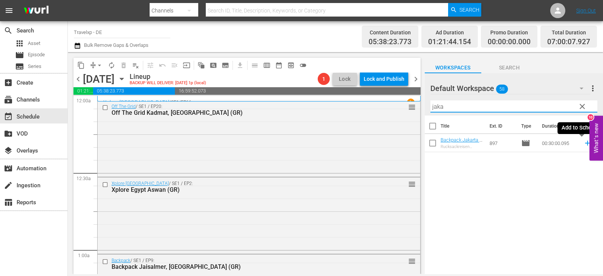
click at [585, 142] on icon at bounding box center [587, 143] width 5 height 5
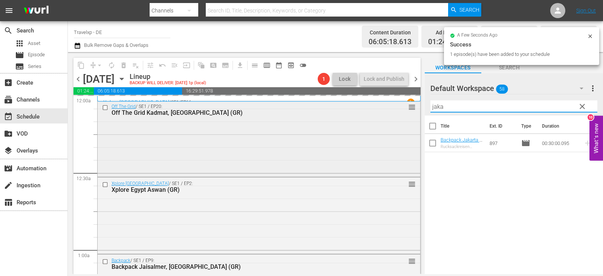
click at [411, 106] on div "content_copy compress arrow_drop_down autorenew_outlined delete_forever_outline…" at bounding box center [335, 163] width 535 height 222
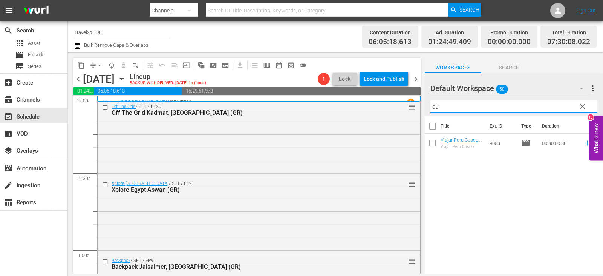
click at [584, 145] on icon at bounding box center [588, 143] width 8 height 8
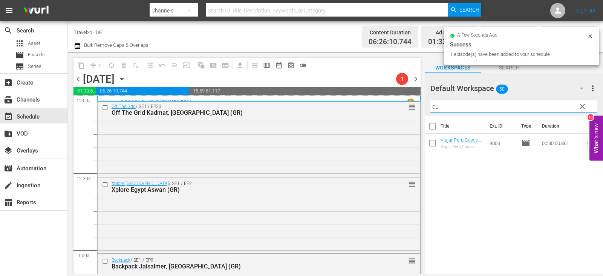
click at [406, 108] on div "content_copy compress arrow_drop_down autorenew_outlined delete_forever_outline…" at bounding box center [335, 163] width 535 height 222
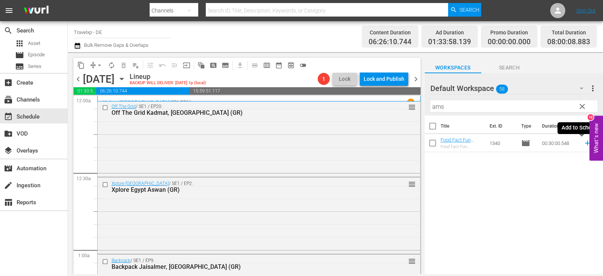
click at [584, 145] on icon at bounding box center [588, 143] width 8 height 8
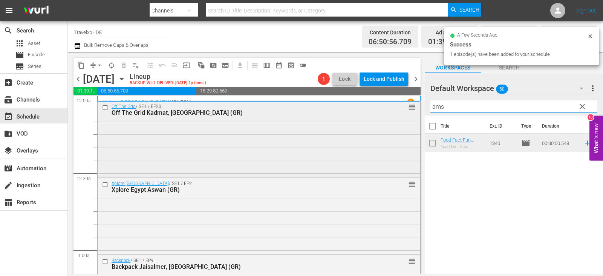
drag, startPoint x: 452, startPoint y: 103, endPoint x: 380, endPoint y: 110, distance: 72.3
click at [380, 110] on div "content_copy compress arrow_drop_down autorenew_outlined delete_forever_outline…" at bounding box center [335, 163] width 535 height 222
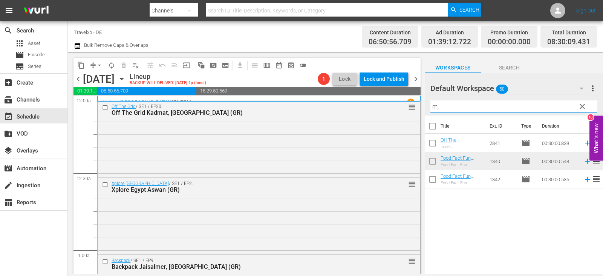
type input "m"
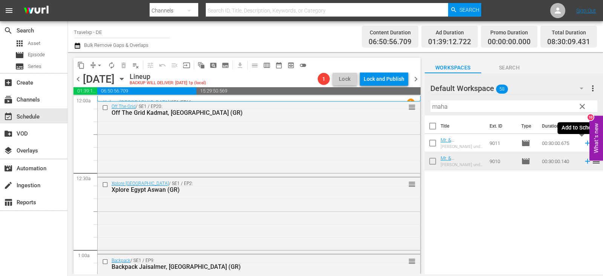
click at [584, 144] on icon at bounding box center [588, 143] width 8 height 8
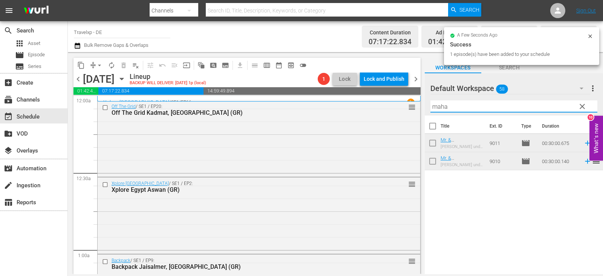
drag, startPoint x: 458, startPoint y: 110, endPoint x: 419, endPoint y: 109, distance: 39.6
click at [419, 109] on div "content_copy compress arrow_drop_down autorenew_outlined delete_forever_outline…" at bounding box center [335, 163] width 535 height 222
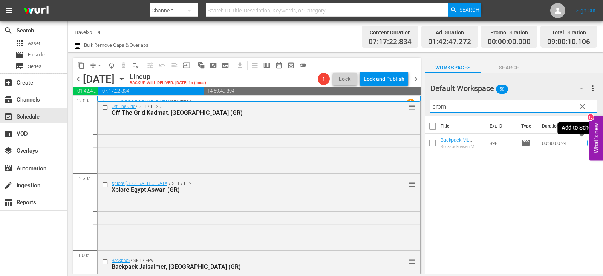
click at [584, 142] on icon at bounding box center [588, 143] width 8 height 8
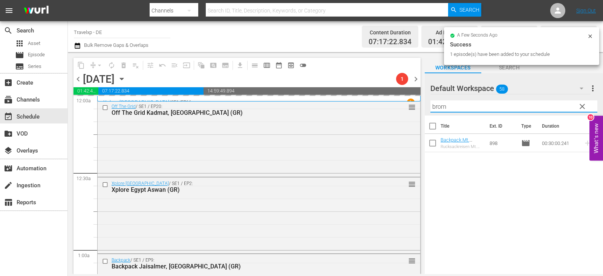
drag, startPoint x: 451, startPoint y: 108, endPoint x: 422, endPoint y: 106, distance: 29.5
click at [422, 106] on div "content_copy compress arrow_drop_down autorenew_outlined delete_forever_outline…" at bounding box center [335, 163] width 535 height 222
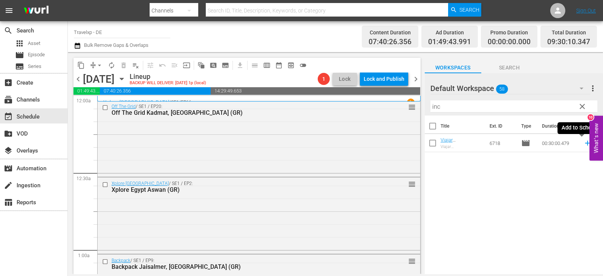
click at [584, 144] on icon at bounding box center [588, 143] width 8 height 8
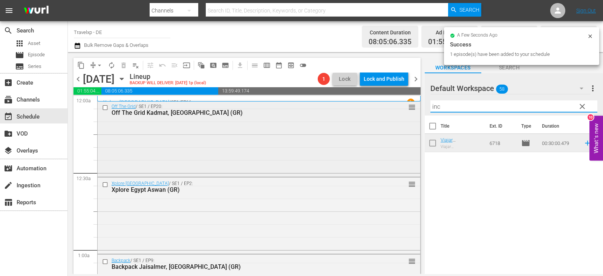
drag, startPoint x: 452, startPoint y: 103, endPoint x: 412, endPoint y: 112, distance: 41.0
click at [412, 112] on div "content_copy compress arrow_drop_down autorenew_outlined delete_forever_outline…" at bounding box center [335, 163] width 535 height 222
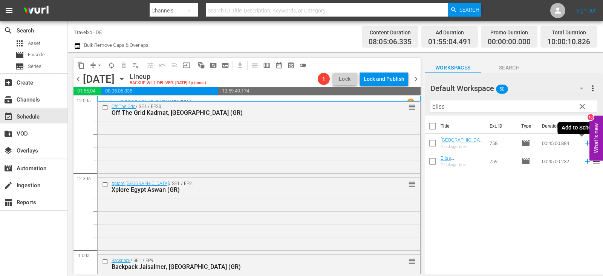
click at [584, 144] on icon at bounding box center [588, 143] width 8 height 8
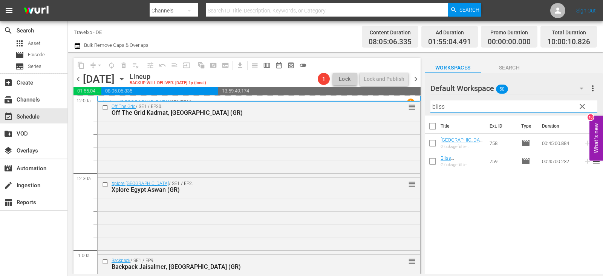
drag, startPoint x: 467, startPoint y: 107, endPoint x: 390, endPoint y: 100, distance: 77.2
click at [390, 100] on div "content_copy compress arrow_drop_down autorenew_outlined delete_forever_outline…" at bounding box center [335, 163] width 535 height 222
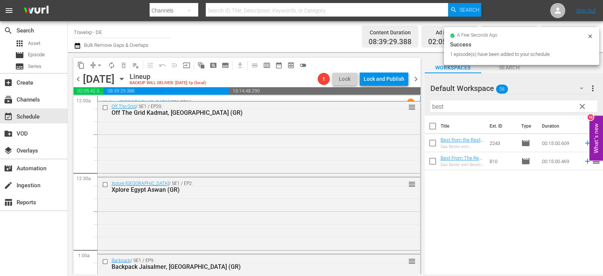
click at [585, 161] on icon at bounding box center [587, 161] width 5 height 5
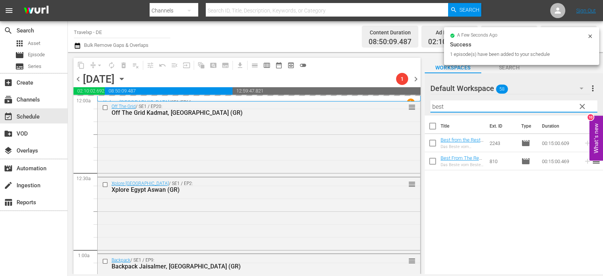
drag, startPoint x: 449, startPoint y: 108, endPoint x: 429, endPoint y: 108, distance: 20.4
click at [429, 108] on div "Default Workspace 58 Default more_vert clear Filter by Title best" at bounding box center [514, 94] width 178 height 42
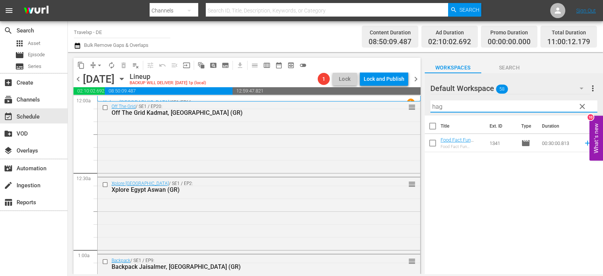
click at [585, 143] on icon at bounding box center [587, 143] width 5 height 5
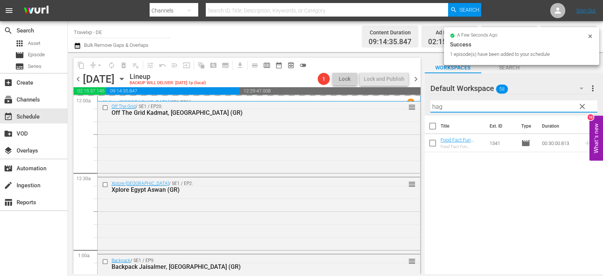
click at [408, 105] on div "content_copy compress arrow_drop_down autorenew_outlined delete_forever_outline…" at bounding box center [335, 163] width 535 height 222
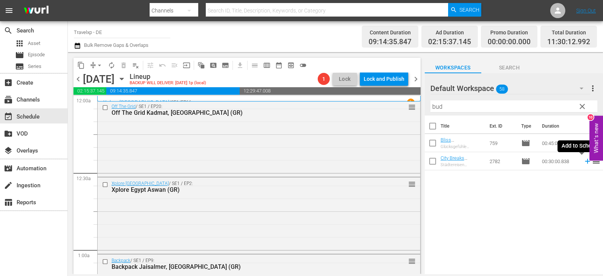
click at [584, 161] on icon at bounding box center [588, 161] width 8 height 8
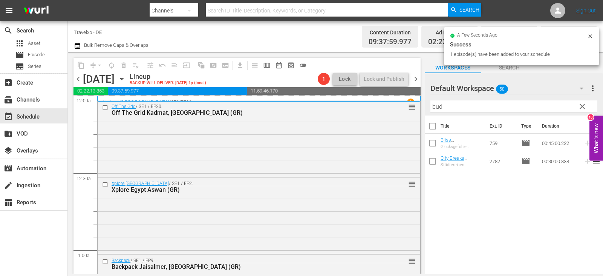
drag, startPoint x: 450, startPoint y: 107, endPoint x: 415, endPoint y: 107, distance: 34.7
click at [415, 107] on div "content_copy compress arrow_drop_down autorenew_outlined delete_forever_outline…" at bounding box center [335, 163] width 535 height 222
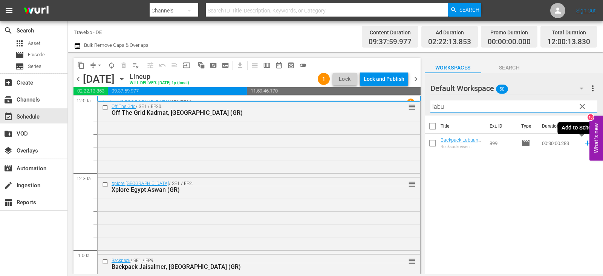
click at [585, 143] on icon at bounding box center [587, 143] width 5 height 5
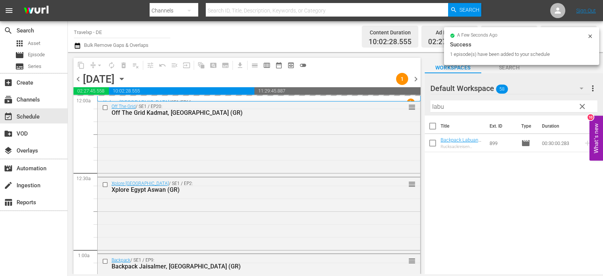
drag, startPoint x: 453, startPoint y: 106, endPoint x: 423, endPoint y: 111, distance: 30.6
click at [423, 111] on div "content_copy compress arrow_drop_down autorenew_outlined delete_forever_outline…" at bounding box center [335, 163] width 535 height 222
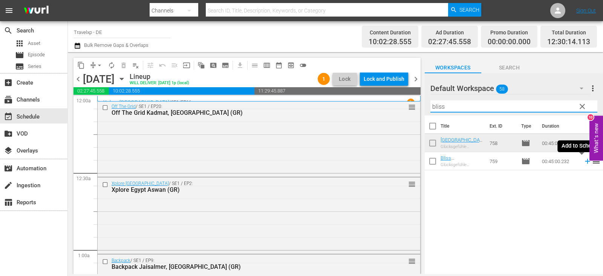
click at [584, 164] on icon at bounding box center [588, 161] width 8 height 8
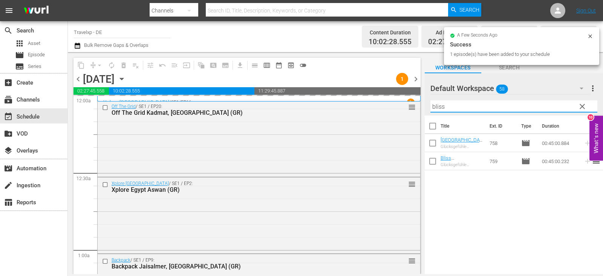
drag, startPoint x: 452, startPoint y: 107, endPoint x: 427, endPoint y: 108, distance: 25.3
click at [427, 108] on div "Default Workspace 58 Default more_vert clear Filter by Title bliss" at bounding box center [514, 94] width 178 height 42
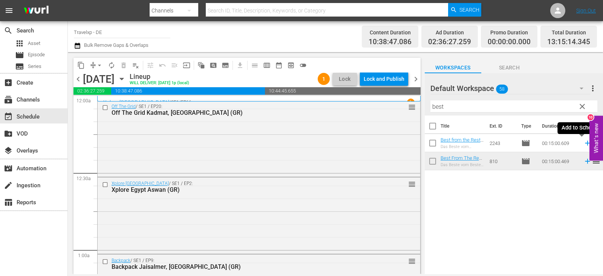
click at [584, 139] on icon at bounding box center [588, 143] width 8 height 8
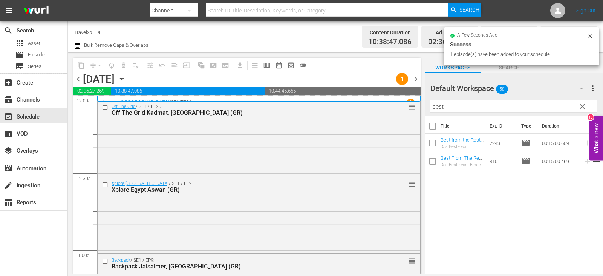
drag, startPoint x: 451, startPoint y: 109, endPoint x: 426, endPoint y: 109, distance: 24.5
click at [426, 109] on div "Default Workspace 58 Default more_vert clear Filter by Title best" at bounding box center [514, 94] width 178 height 42
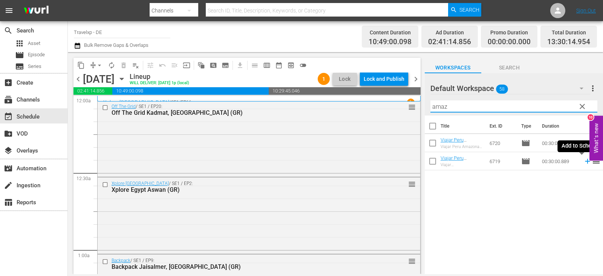
click at [584, 161] on icon at bounding box center [588, 161] width 8 height 8
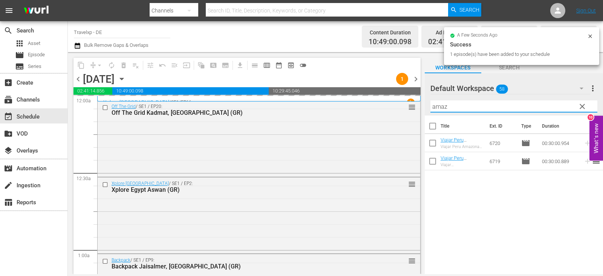
drag, startPoint x: 463, startPoint y: 108, endPoint x: 423, endPoint y: 106, distance: 40.0
click at [423, 106] on div "content_copy compress arrow_drop_down autorenew_outlined delete_forever_outline…" at bounding box center [335, 163] width 535 height 222
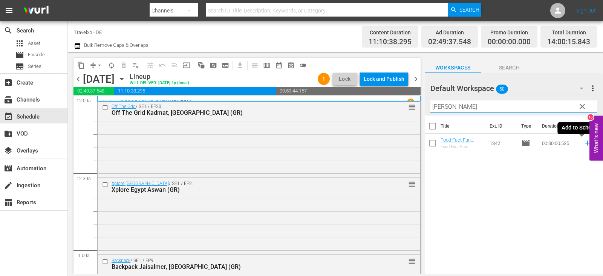
click at [585, 144] on icon at bounding box center [587, 143] width 5 height 5
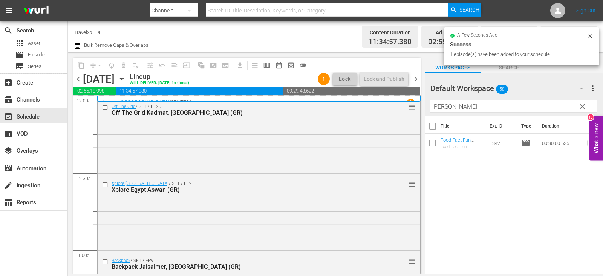
drag, startPoint x: 457, startPoint y: 109, endPoint x: 425, endPoint y: 109, distance: 32.4
click at [425, 109] on div "Default Workspace 58 Default more_vert clear Filter by Title [PERSON_NAME]" at bounding box center [514, 94] width 178 height 42
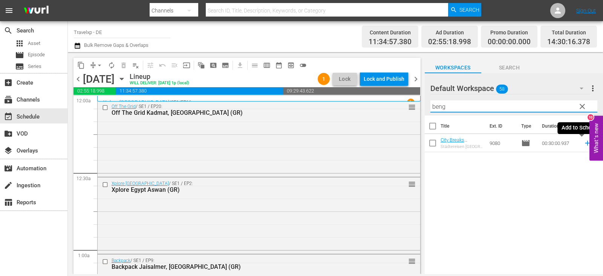
click at [584, 142] on icon at bounding box center [588, 143] width 8 height 8
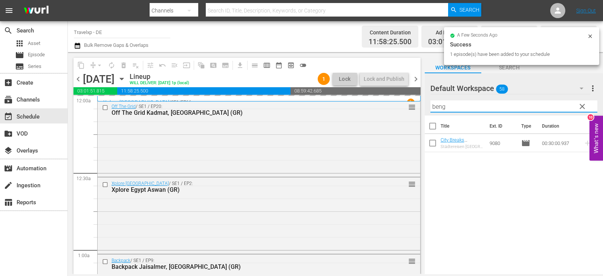
drag, startPoint x: 460, startPoint y: 107, endPoint x: 418, endPoint y: 107, distance: 42.2
click at [418, 107] on div "content_copy compress arrow_drop_down autorenew_outlined delete_forever_outline…" at bounding box center [335, 163] width 535 height 222
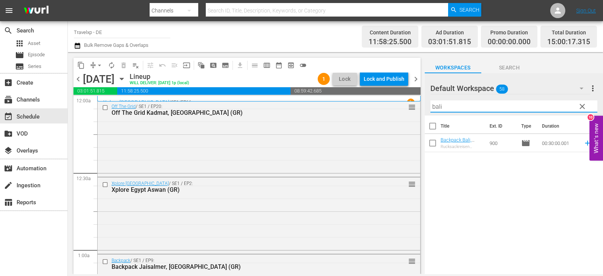
click at [584, 145] on icon at bounding box center [588, 143] width 8 height 8
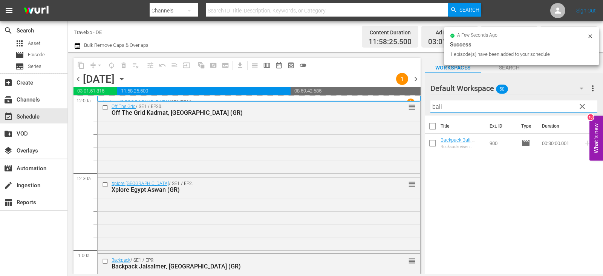
drag, startPoint x: 459, startPoint y: 104, endPoint x: 417, endPoint y: 110, distance: 42.0
click at [418, 110] on div "content_copy compress arrow_drop_down autorenew_outlined delete_forever_outline…" at bounding box center [335, 163] width 535 height 222
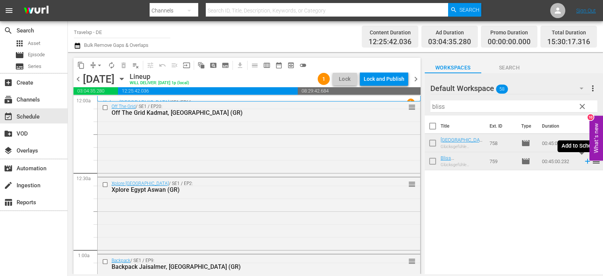
click at [584, 161] on icon at bounding box center [588, 161] width 8 height 8
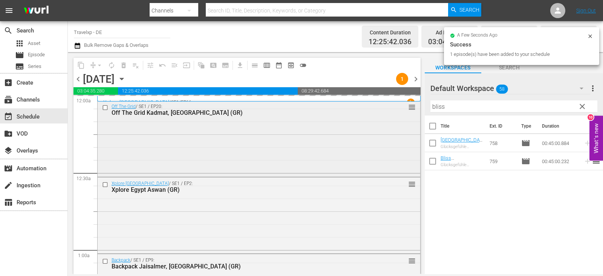
click at [373, 107] on div "content_copy compress arrow_drop_down autorenew_outlined delete_forever_outline…" at bounding box center [335, 163] width 535 height 222
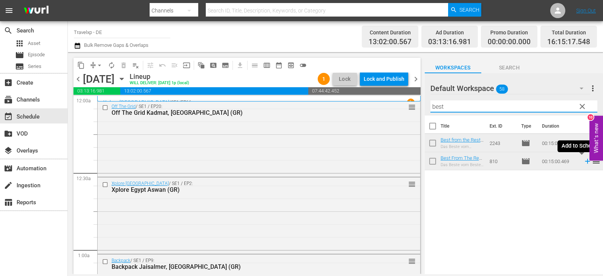
click at [584, 161] on icon at bounding box center [588, 161] width 8 height 8
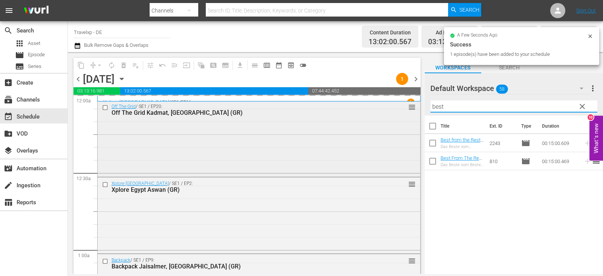
drag, startPoint x: 455, startPoint y: 108, endPoint x: 412, endPoint y: 108, distance: 43.0
click at [412, 108] on div "content_copy compress arrow_drop_down autorenew_outlined delete_forever_outline…" at bounding box center [335, 163] width 535 height 222
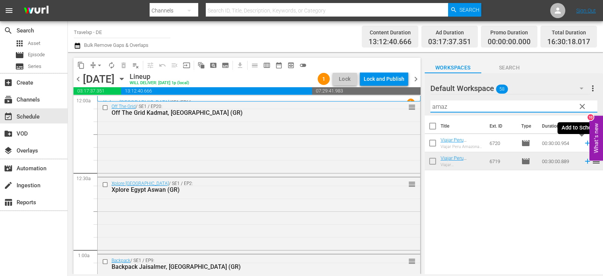
click at [584, 146] on icon at bounding box center [588, 143] width 8 height 8
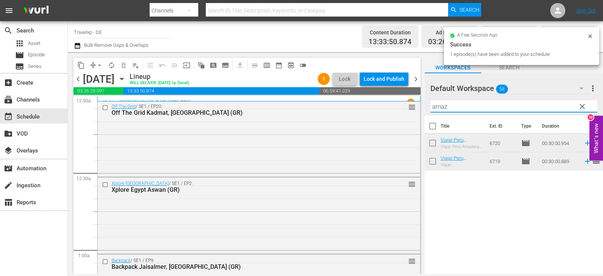
drag, startPoint x: 449, startPoint y: 108, endPoint x: 428, endPoint y: 107, distance: 21.5
click at [428, 107] on div "Default Workspace 58 Default more_vert clear Filter by Title amaz" at bounding box center [514, 94] width 178 height 42
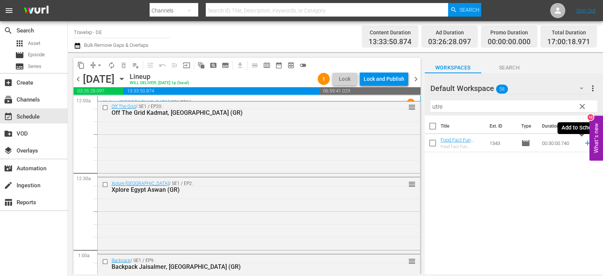
click at [585, 144] on icon at bounding box center [587, 143] width 5 height 5
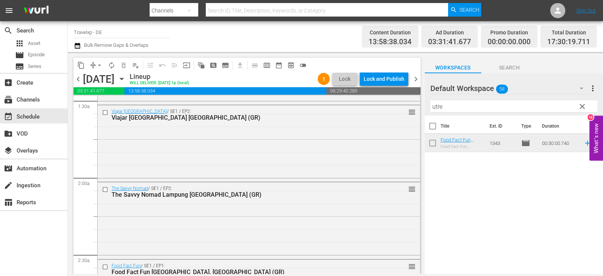
scroll to position [226, 0]
drag, startPoint x: 444, startPoint y: 107, endPoint x: 409, endPoint y: 107, distance: 35.1
click at [409, 107] on div "content_copy compress arrow_drop_down autorenew_outlined delete_forever_outline…" at bounding box center [335, 163] width 535 height 222
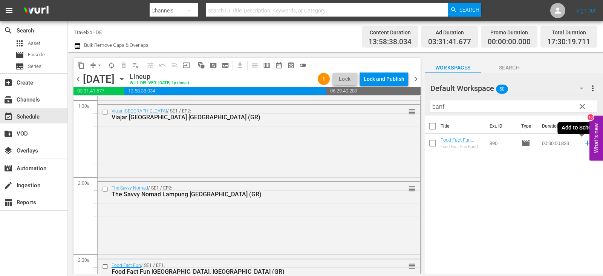
click at [584, 142] on icon at bounding box center [588, 143] width 8 height 8
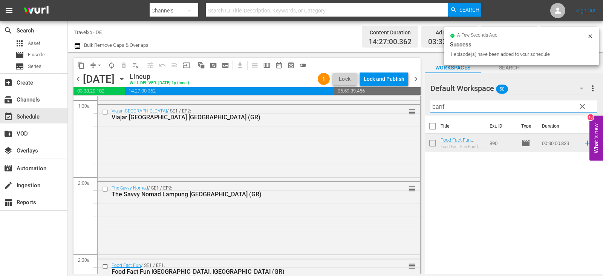
click at [419, 107] on div "content_copy compress arrow_drop_down autorenew_outlined delete_forever_outline…" at bounding box center [335, 163] width 535 height 222
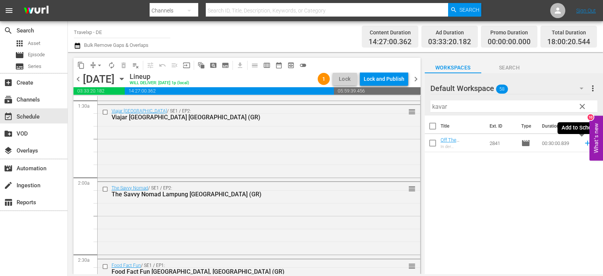
click at [584, 143] on icon at bounding box center [588, 143] width 8 height 8
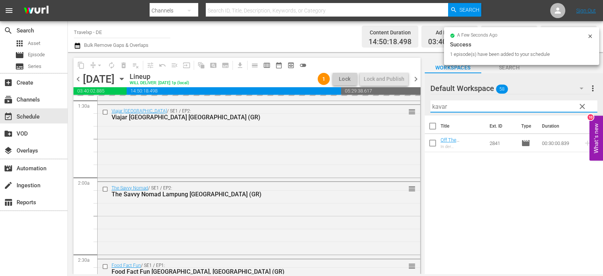
drag, startPoint x: 448, startPoint y: 109, endPoint x: 419, endPoint y: 107, distance: 28.8
click at [419, 107] on div "content_copy compress arrow_drop_down autorenew_outlined delete_forever_outline…" at bounding box center [335, 163] width 535 height 222
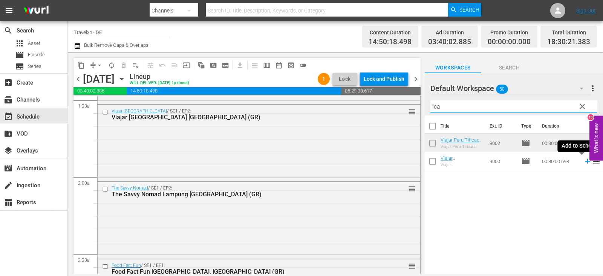
click at [585, 161] on icon at bounding box center [587, 161] width 5 height 5
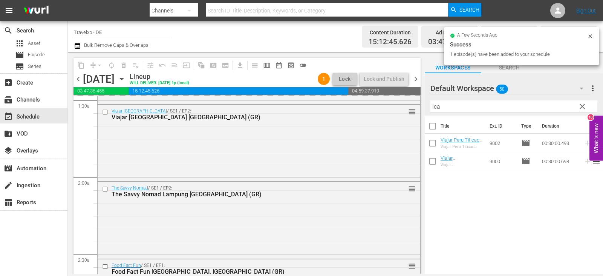
click at [408, 101] on div "content_copy compress arrow_drop_down autorenew_outlined delete_forever_outline…" at bounding box center [335, 163] width 535 height 222
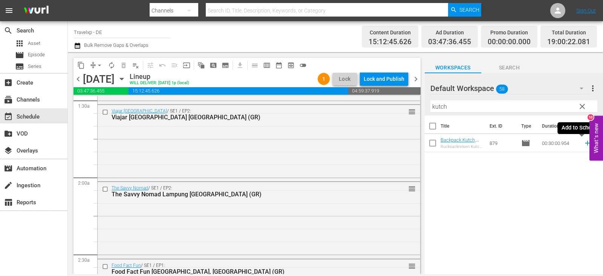
click at [584, 143] on icon at bounding box center [588, 143] width 8 height 8
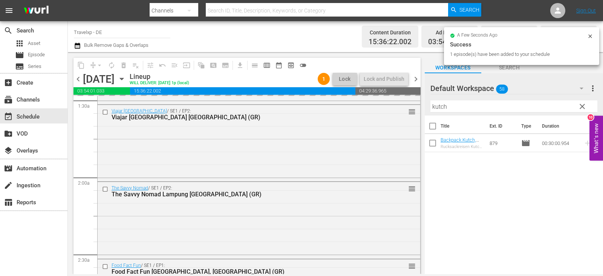
click at [426, 109] on div "Default Workspace 58 Default more_vert clear Filter by Title kutch" at bounding box center [514, 94] width 178 height 42
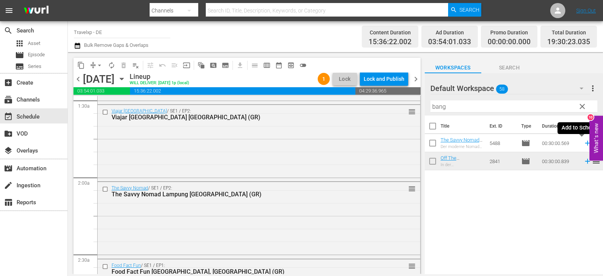
click at [585, 146] on icon at bounding box center [587, 143] width 5 height 5
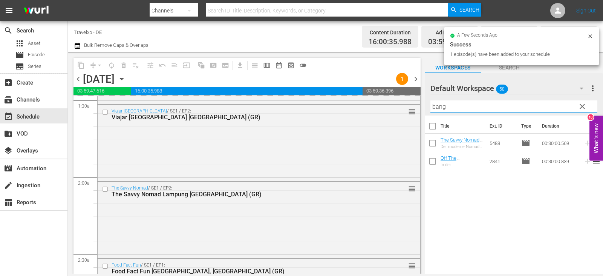
drag, startPoint x: 457, startPoint y: 110, endPoint x: 425, endPoint y: 109, distance: 32.4
click at [425, 109] on div "Default Workspace 58 Default more_vert clear Filter by Title bang" at bounding box center [514, 94] width 178 height 42
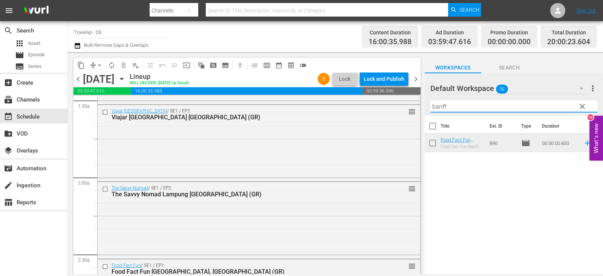
click at [585, 141] on icon at bounding box center [587, 143] width 5 height 5
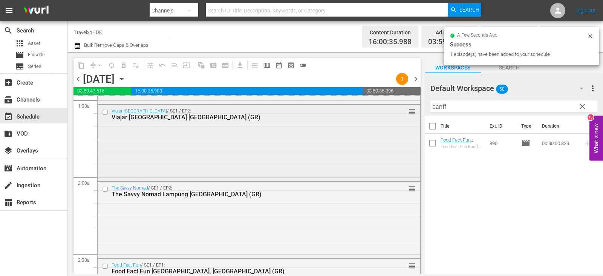
drag, startPoint x: 454, startPoint y: 108, endPoint x: 381, endPoint y: 108, distance: 73.1
click at [381, 108] on div "content_copy compress arrow_drop_down autorenew_outlined delete_forever_outline…" at bounding box center [335, 163] width 535 height 222
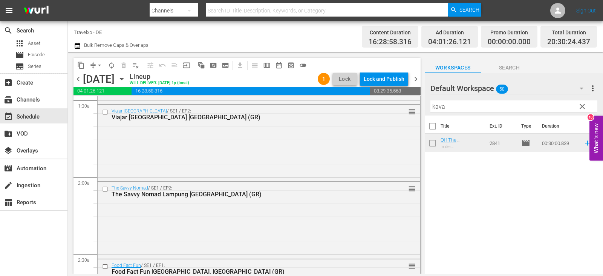
click at [584, 143] on icon at bounding box center [588, 143] width 8 height 8
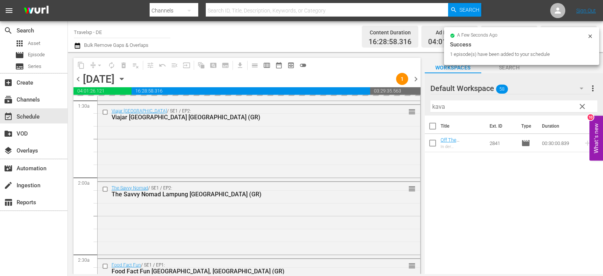
drag, startPoint x: 436, startPoint y: 108, endPoint x: 415, endPoint y: 108, distance: 21.1
click at [415, 108] on div "content_copy compress arrow_drop_down autorenew_outlined delete_forever_outline…" at bounding box center [335, 163] width 535 height 222
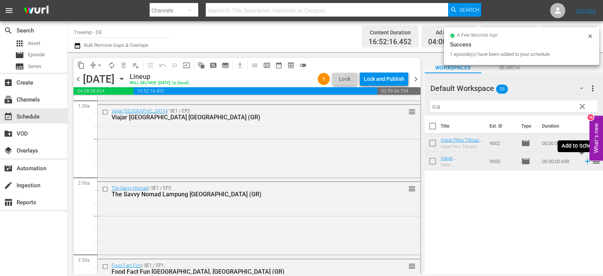
click at [584, 163] on icon at bounding box center [588, 161] width 8 height 8
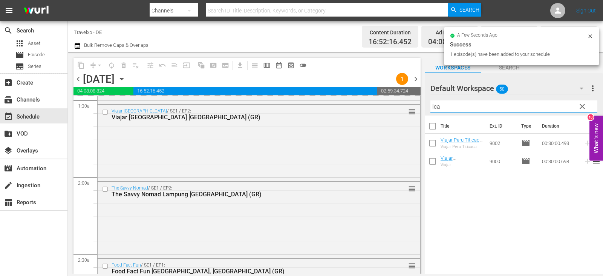
drag, startPoint x: 468, startPoint y: 110, endPoint x: 421, endPoint y: 104, distance: 47.6
click at [421, 104] on div "content_copy compress arrow_drop_down autorenew_outlined delete_forever_outline…" at bounding box center [335, 163] width 535 height 222
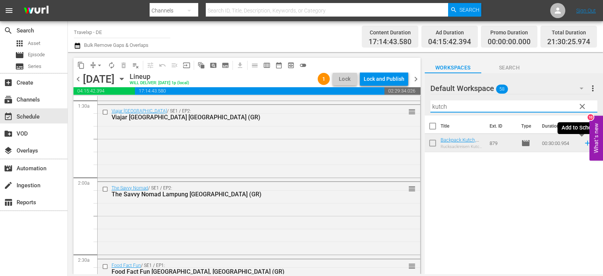
click at [584, 140] on icon at bounding box center [588, 143] width 8 height 8
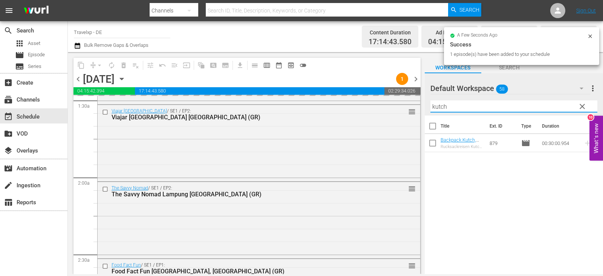
drag, startPoint x: 445, startPoint y: 106, endPoint x: 420, endPoint y: 109, distance: 24.6
click at [420, 109] on div "content_copy compress arrow_drop_down autorenew_outlined delete_forever_outline…" at bounding box center [335, 163] width 535 height 222
click at [408, 107] on div "content_copy compress arrow_drop_down autorenew_outlined delete_forever_outline…" at bounding box center [335, 163] width 535 height 222
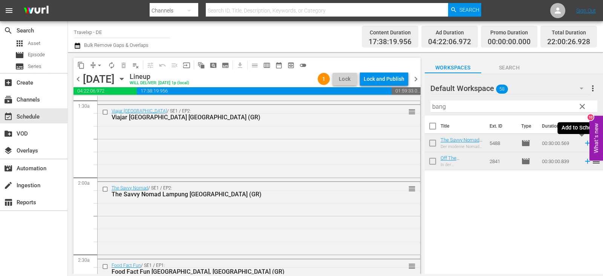
click at [584, 144] on icon at bounding box center [588, 143] width 8 height 8
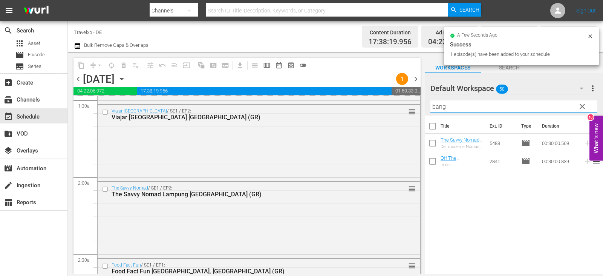
drag, startPoint x: 448, startPoint y: 104, endPoint x: 420, endPoint y: 104, distance: 27.5
click at [420, 104] on div "content_copy compress arrow_drop_down autorenew_outlined delete_forever_outline…" at bounding box center [335, 163] width 535 height 222
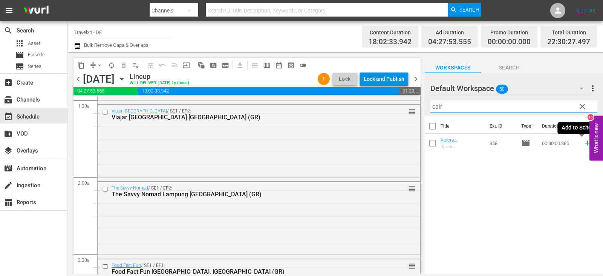
type input "cair"
click at [584, 144] on icon at bounding box center [588, 143] width 8 height 8
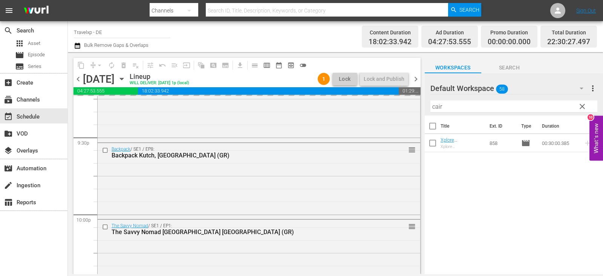
scroll to position [3513, 0]
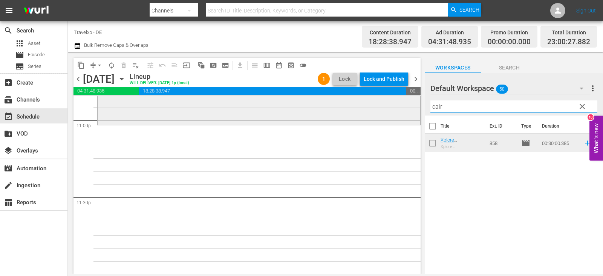
drag, startPoint x: 445, startPoint y: 107, endPoint x: 410, endPoint y: 107, distance: 35.4
click at [410, 107] on div "content_copy compress arrow_drop_down autorenew_outlined delete_forever_outline…" at bounding box center [335, 163] width 535 height 222
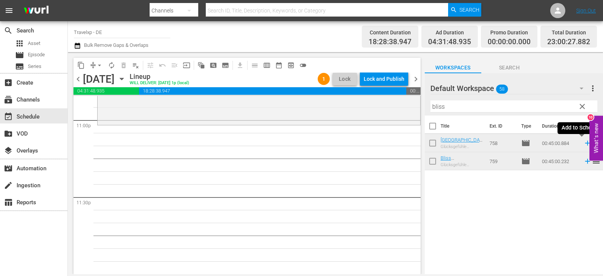
drag, startPoint x: 582, startPoint y: 143, endPoint x: 491, endPoint y: 98, distance: 101.7
click at [584, 142] on icon at bounding box center [588, 143] width 8 height 8
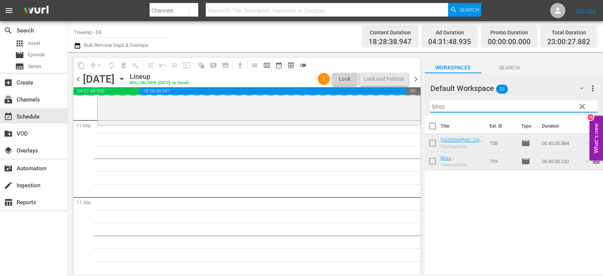
drag, startPoint x: 472, startPoint y: 109, endPoint x: 416, endPoint y: 106, distance: 56.3
click at [416, 106] on div "content_copy compress arrow_drop_down autorenew_outlined delete_forever_outline…" at bounding box center [335, 163] width 535 height 222
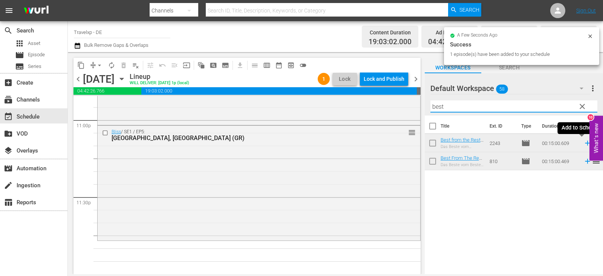
type input "best"
click at [585, 143] on icon at bounding box center [587, 143] width 5 height 5
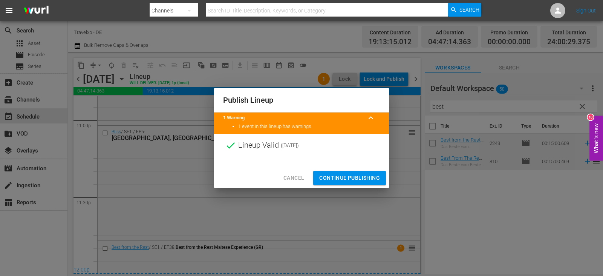
click at [368, 179] on span "Continue Publishing" at bounding box center [349, 177] width 61 height 9
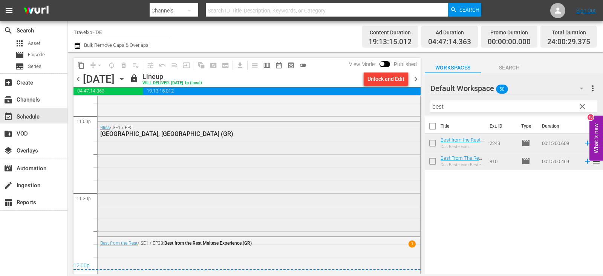
scroll to position [3518, 0]
